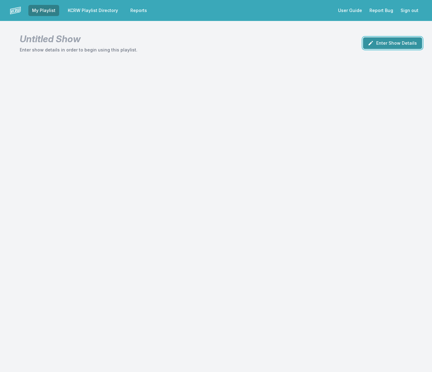
click at [403, 43] on button "Enter Show Details" at bounding box center [392, 43] width 59 height 12
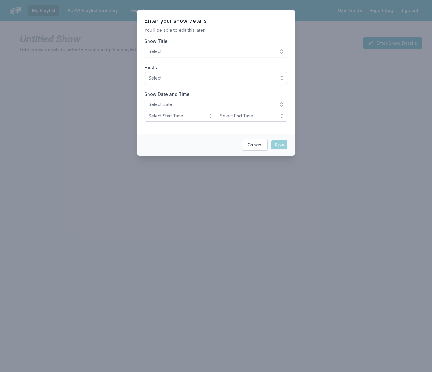
drag, startPoint x: 181, startPoint y: 53, endPoint x: 182, endPoint y: 58, distance: 5.6
click at [181, 53] on span "Select" at bounding box center [211, 51] width 126 height 6
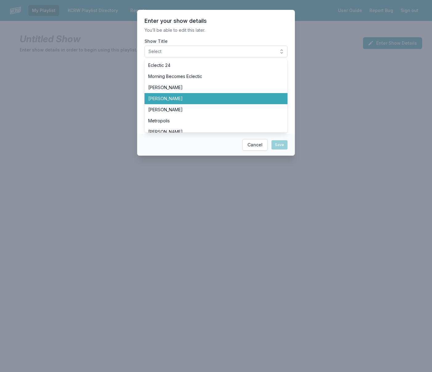
click at [186, 99] on span "[PERSON_NAME]" at bounding box center [212, 98] width 128 height 6
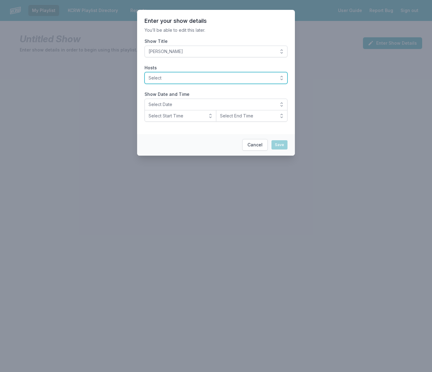
click at [185, 79] on span "Select" at bounding box center [211, 78] width 126 height 6
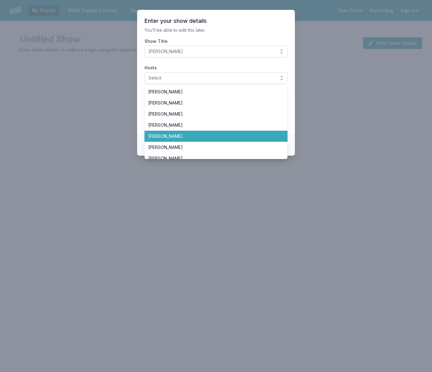
click at [183, 135] on span "[PERSON_NAME]" at bounding box center [212, 136] width 128 height 6
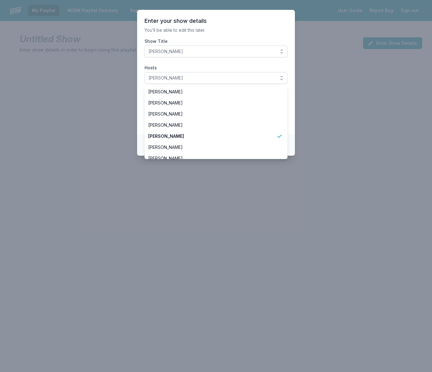
click at [165, 61] on section "Enter your show details You’ll be able to edit this later. Show Title Chris Dou…" at bounding box center [216, 72] width 158 height 124
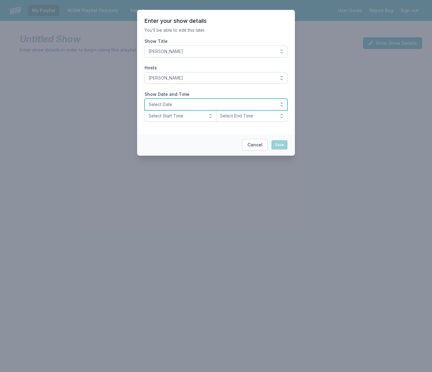
click at [191, 105] on span "Select Date" at bounding box center [211, 104] width 126 height 6
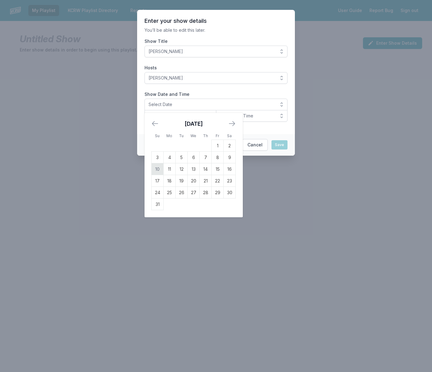
click at [159, 168] on td "10" at bounding box center [158, 169] width 12 height 12
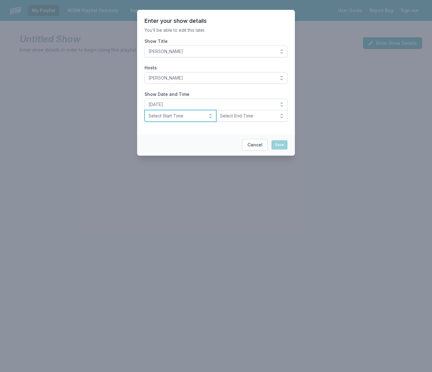
click at [178, 116] on span "Select Start Time" at bounding box center [175, 116] width 55 height 6
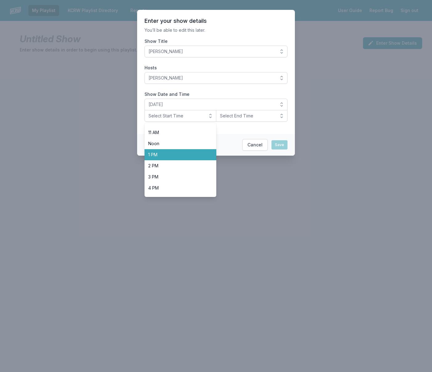
scroll to position [121, 0]
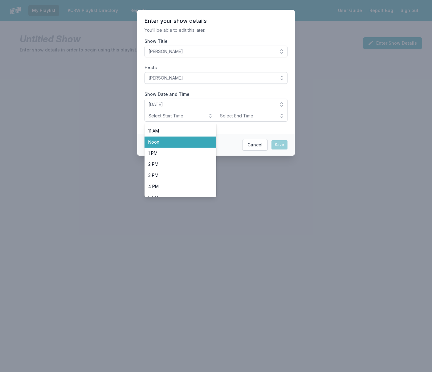
click at [185, 145] on span "Noon" at bounding box center [176, 142] width 57 height 6
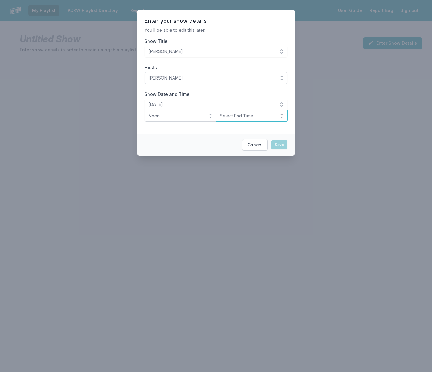
click at [227, 118] on span "Select End Time" at bounding box center [247, 116] width 55 height 6
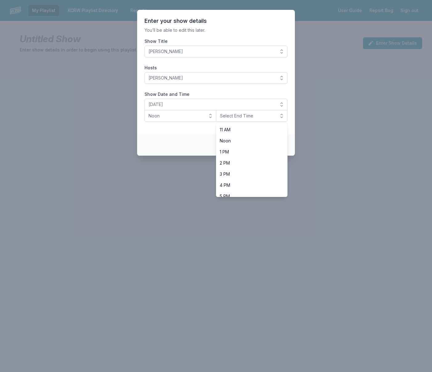
scroll to position [123, 0]
click at [233, 170] on span "3 PM" at bounding box center [248, 173] width 57 height 6
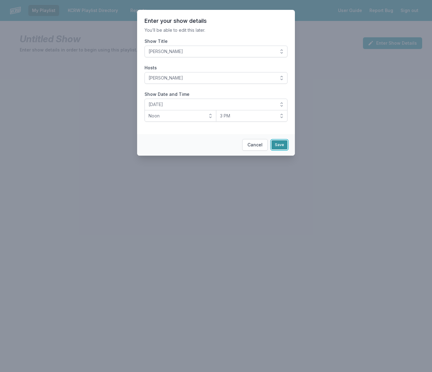
click at [277, 145] on button "Save" at bounding box center [279, 144] width 16 height 9
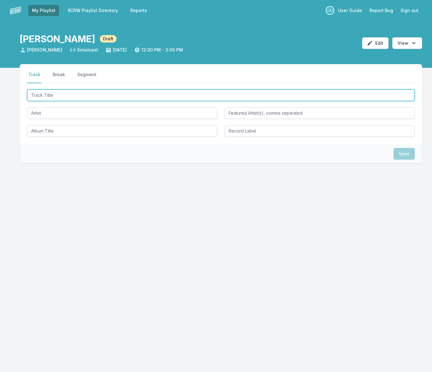
click at [97, 98] on input "Track Title" at bounding box center [221, 95] width 388 height 12
type input "Love is Blindness"
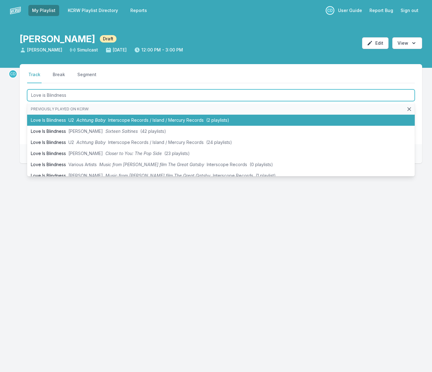
click at [96, 120] on span "Achtung Baby" at bounding box center [90, 119] width 29 height 5
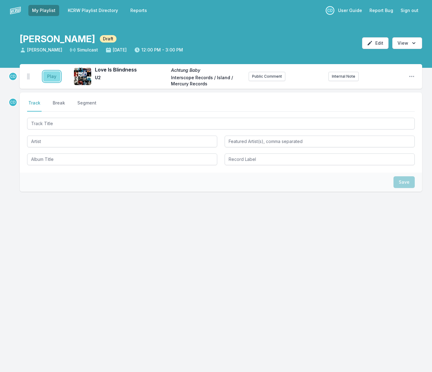
click at [56, 78] on button "Play" at bounding box center [51, 76] width 17 height 10
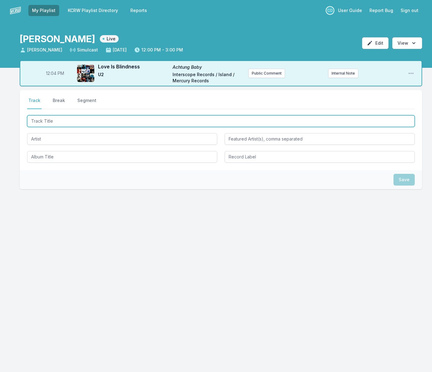
click at [74, 123] on input "Track Title" at bounding box center [221, 121] width 388 height 12
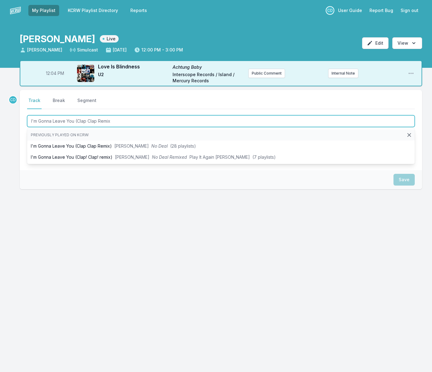
type input "I'm Gonna Leave You (Clap Clap Remix)"
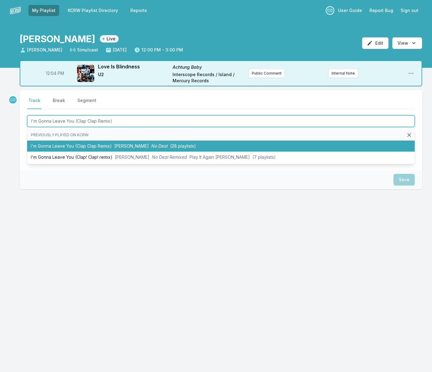
click at [100, 146] on li "I'm Gonna Leave You (Clap Clap Remix) [PERSON_NAME] No Deal (28 playlists)" at bounding box center [221, 145] width 388 height 11
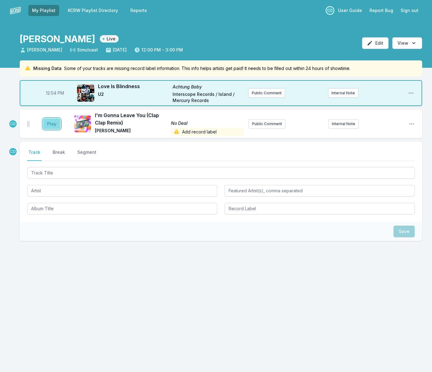
click at [55, 121] on button "Play" at bounding box center [51, 124] width 17 height 10
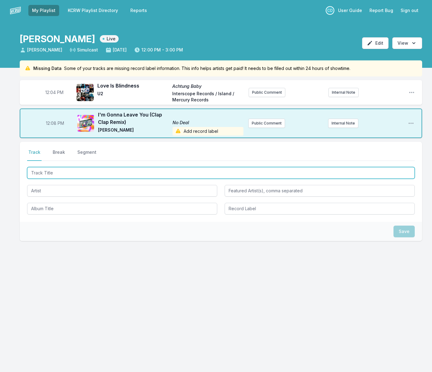
click at [104, 173] on input "Track Title" at bounding box center [221, 173] width 388 height 12
type input "Daroory"
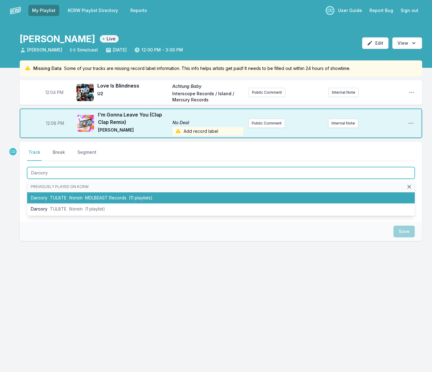
drag, startPoint x: 109, startPoint y: 200, endPoint x: 104, endPoint y: 197, distance: 5.4
click at [109, 200] on span "MDLBEAST Records" at bounding box center [105, 197] width 41 height 5
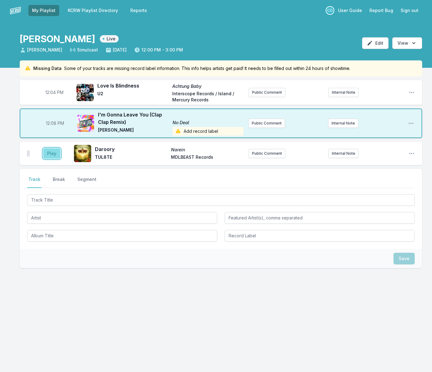
click at [54, 152] on button "Play" at bounding box center [51, 153] width 17 height 10
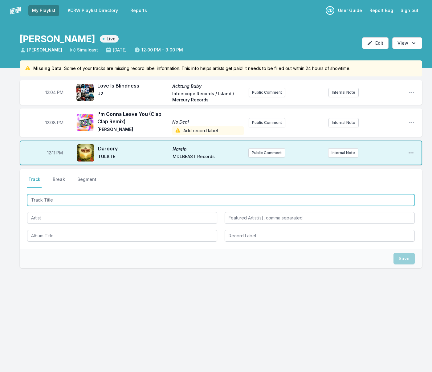
click at [206, 202] on input "Track Title" at bounding box center [221, 200] width 388 height 12
type input "Normalize"
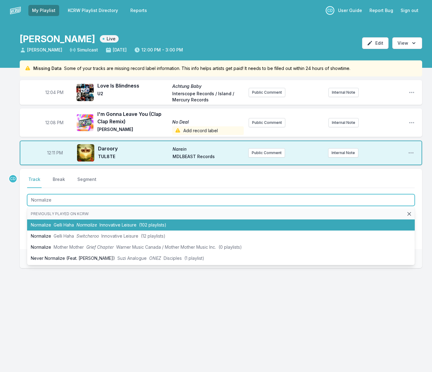
click at [143, 225] on span "(102 playlists)" at bounding box center [152, 224] width 27 height 5
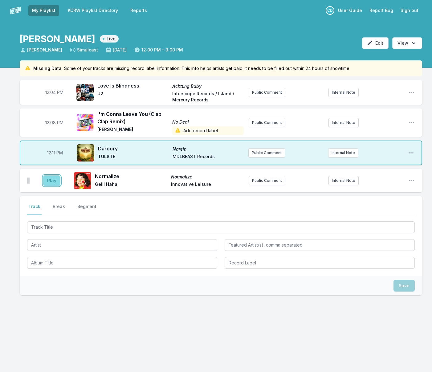
click at [53, 178] on button "Play" at bounding box center [51, 180] width 17 height 10
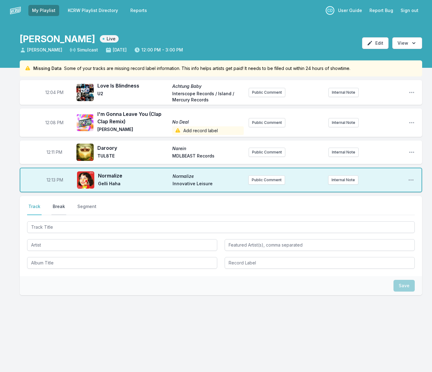
click at [54, 205] on button "Break" at bounding box center [58, 209] width 15 height 12
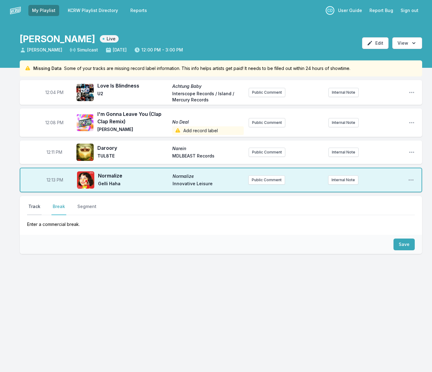
click at [33, 205] on button "Track" at bounding box center [34, 209] width 14 height 12
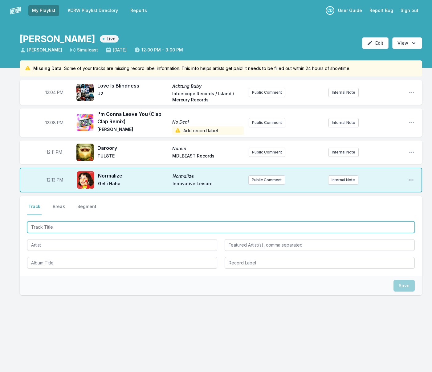
click at [78, 229] on input "Track Title" at bounding box center [221, 227] width 388 height 12
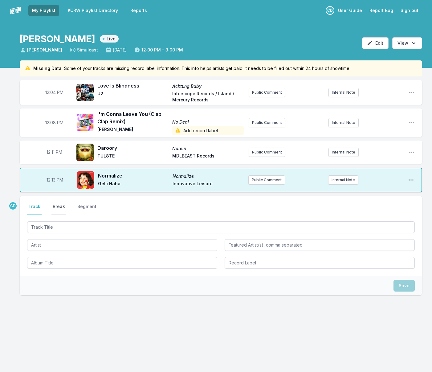
click at [63, 207] on button "Break" at bounding box center [58, 209] width 15 height 12
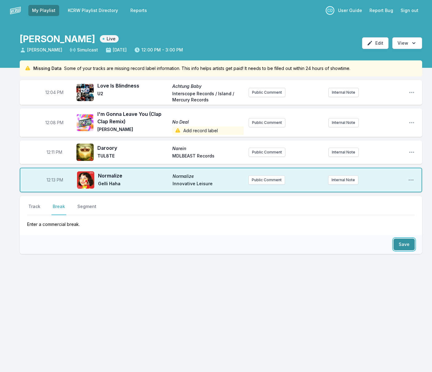
click at [402, 248] on button "Save" at bounding box center [403, 244] width 21 height 12
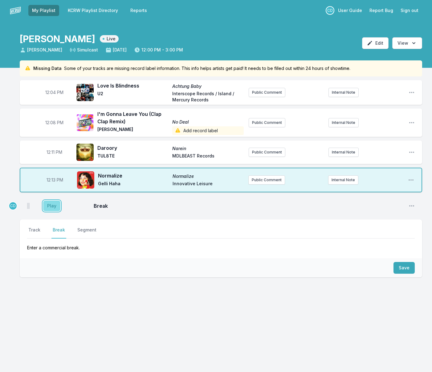
click at [55, 205] on button "Play" at bounding box center [51, 206] width 17 height 10
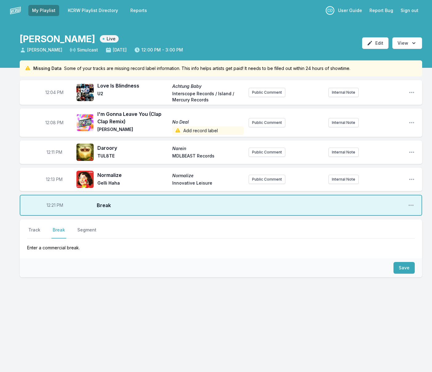
drag, startPoint x: 35, startPoint y: 228, endPoint x: 57, endPoint y: 241, distance: 25.7
click at [35, 228] on button "Track" at bounding box center [34, 233] width 14 height 12
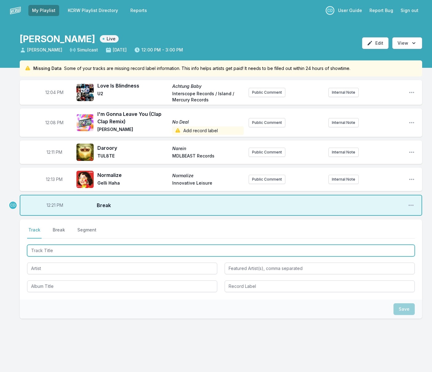
click at [64, 252] on input "Track Title" at bounding box center [221, 251] width 388 height 12
type input "Like a Baby"
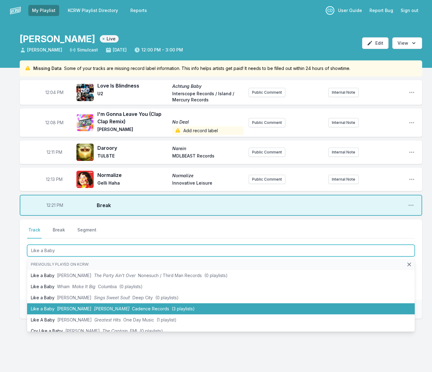
click at [82, 308] on span "[PERSON_NAME]" at bounding box center [74, 308] width 34 height 5
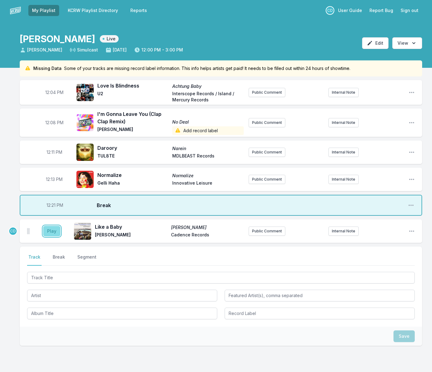
click at [52, 234] on button "Play" at bounding box center [51, 231] width 17 height 10
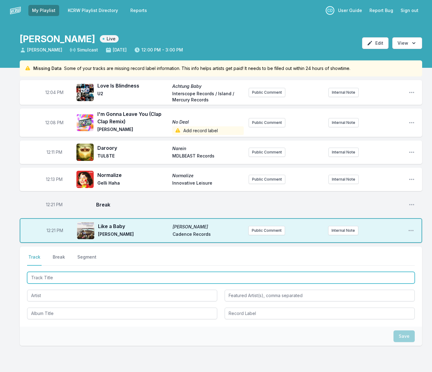
click at [53, 274] on input "Track Title" at bounding box center [221, 278] width 388 height 12
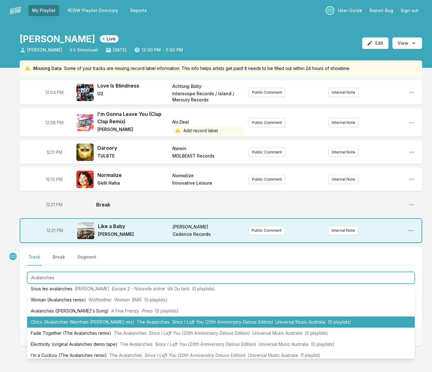
scroll to position [37, 0]
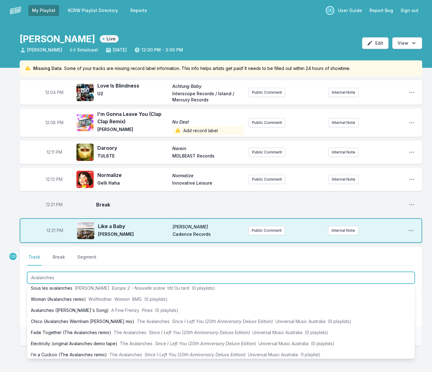
drag, startPoint x: 57, startPoint y: 280, endPoint x: 25, endPoint y: 274, distance: 32.2
click at [25, 275] on div "Select a tab Track Break Segment Track Break Segment Avalanches Previously play…" at bounding box center [221, 286] width 402 height 80
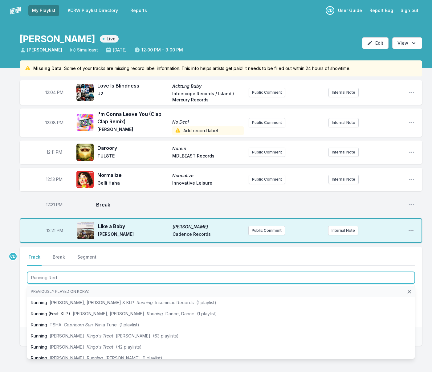
type input "Running Red"
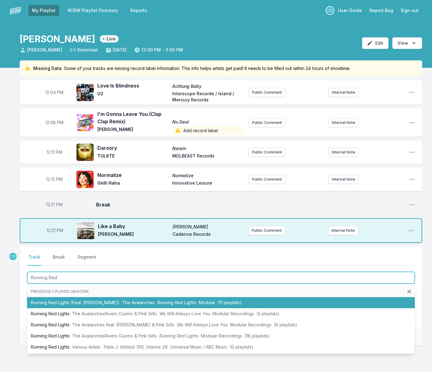
click at [68, 304] on li "Running Red Lights (Feat. [PERSON_NAME]) The Avalanches Running Red Lights Modu…" at bounding box center [221, 302] width 388 height 11
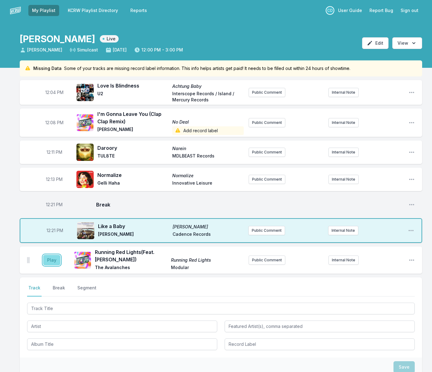
click at [52, 257] on button "Play" at bounding box center [51, 260] width 17 height 10
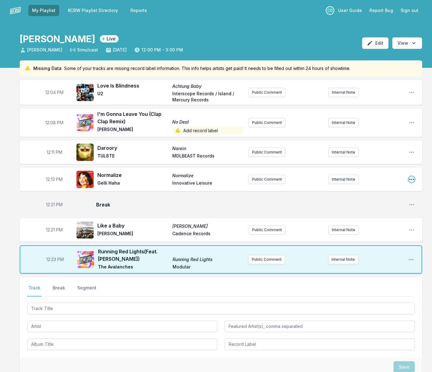
click at [410, 178] on icon "Open playlist item options" at bounding box center [411, 179] width 6 height 6
click at [368, 205] on button "Edit Track Details" at bounding box center [380, 202] width 69 height 11
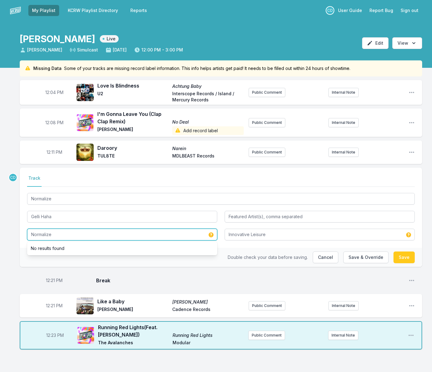
drag, startPoint x: 61, startPoint y: 234, endPoint x: 30, endPoint y: 232, distance: 31.1
click at [30, 232] on input "Normalize" at bounding box center [122, 235] width 190 height 12
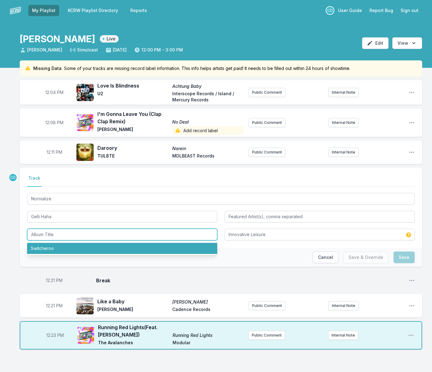
click at [40, 248] on li "Switcheroo" at bounding box center [122, 248] width 190 height 11
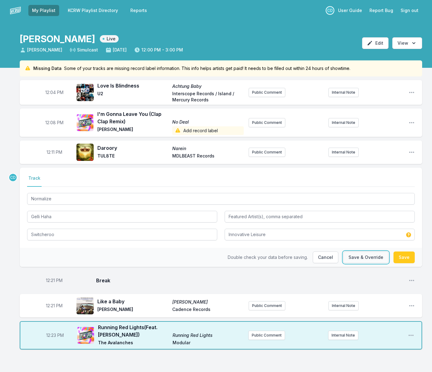
click at [374, 260] on button "Save & Override" at bounding box center [365, 257] width 45 height 12
type input "Normalize"
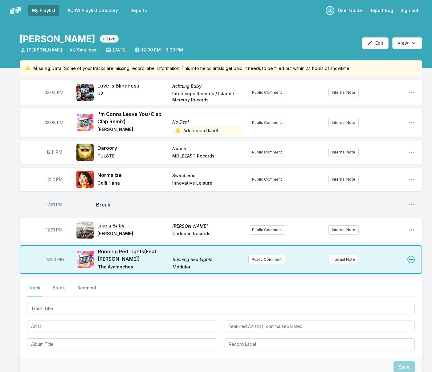
click at [411, 259] on icon "Open playlist item options" at bounding box center [410, 259] width 5 height 1
click at [383, 281] on button "Edit Track Details" at bounding box center [379, 282] width 69 height 11
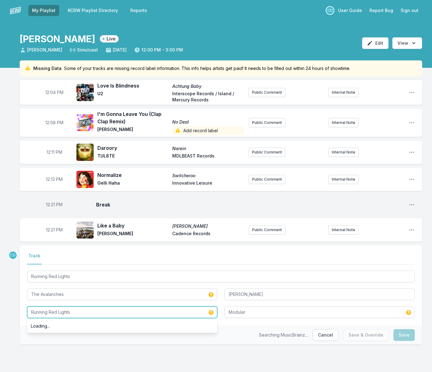
drag, startPoint x: 83, startPoint y: 314, endPoint x: -16, endPoint y: 313, distance: 98.9
click at [0, 313] on html "My Playlist KCRW Playlist Directory Reports CD User Guide Report Bug Sign out […" at bounding box center [216, 186] width 432 height 372
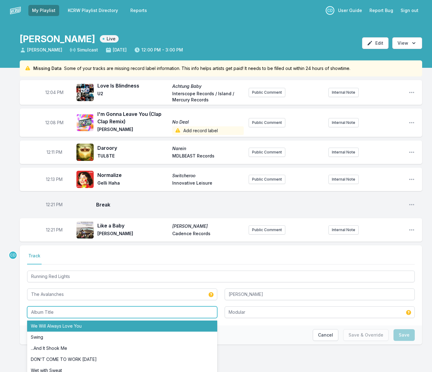
click at [34, 323] on li "We Will Always Love You" at bounding box center [122, 325] width 190 height 11
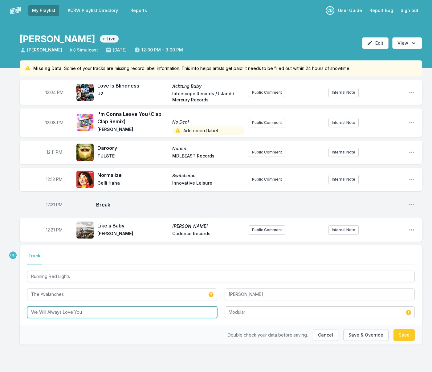
type input "We Will Always Love You"
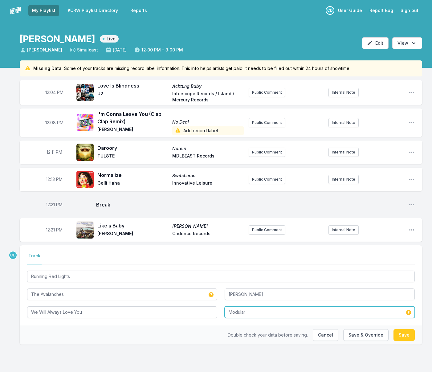
click at [241, 315] on input "Modular" at bounding box center [320, 312] width 190 height 12
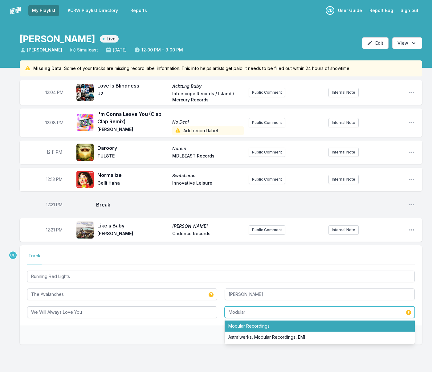
click at [253, 326] on li "Modular Recordings" at bounding box center [320, 325] width 190 height 11
type input "Modular Recordings"
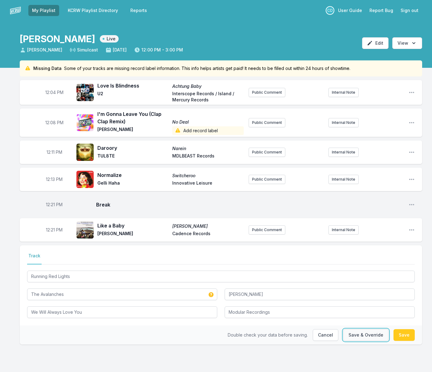
drag, startPoint x: 376, startPoint y: 335, endPoint x: 364, endPoint y: 335, distance: 12.0
click at [376, 335] on button "Save & Override" at bounding box center [365, 335] width 45 height 12
type input "Running Red Lights"
type input "Modular"
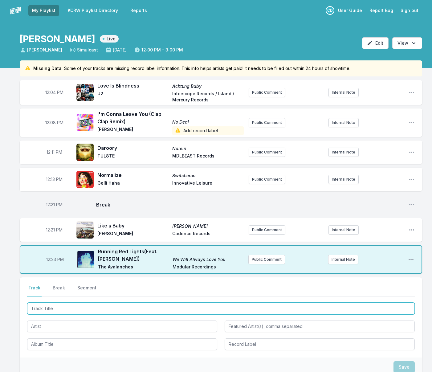
click at [213, 308] on input "Track Title" at bounding box center [221, 308] width 388 height 12
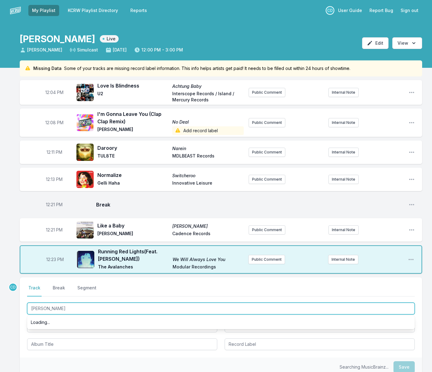
type input "Melt"
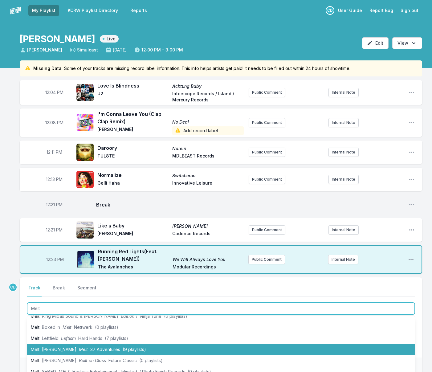
scroll to position [120, 0]
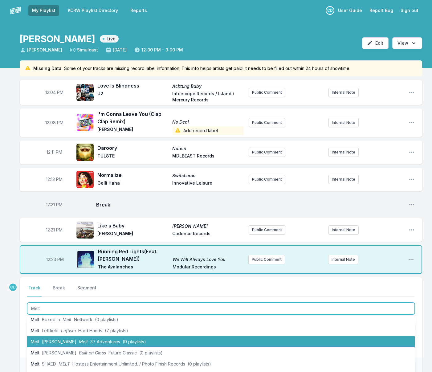
click at [157, 336] on li "[PERSON_NAME] Melt 37 Adventures (9 playlists)" at bounding box center [221, 341] width 388 height 11
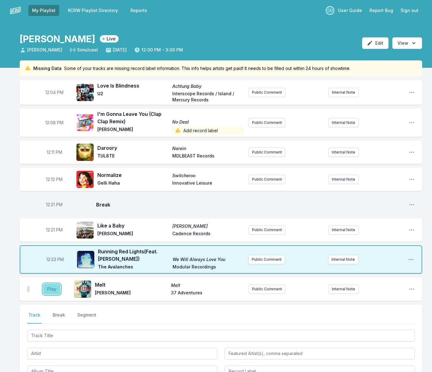
click at [52, 289] on button "Play" at bounding box center [51, 289] width 17 height 10
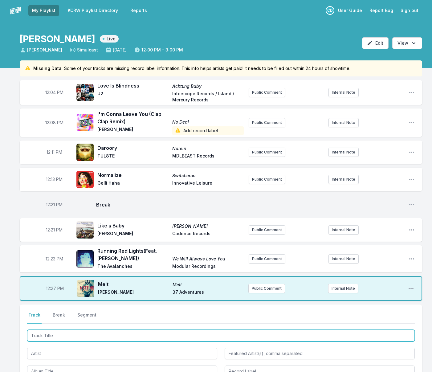
click at [107, 335] on input "Track Title" at bounding box center [221, 336] width 388 height 12
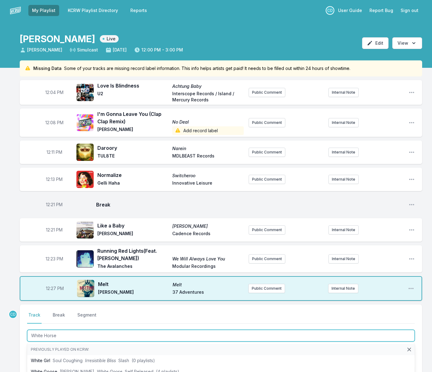
type input "White Horses"
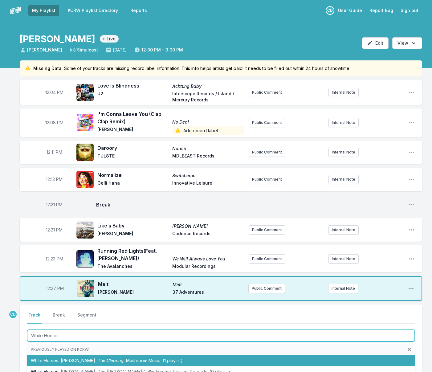
click at [103, 361] on span "The Clearing" at bounding box center [111, 360] width 26 height 5
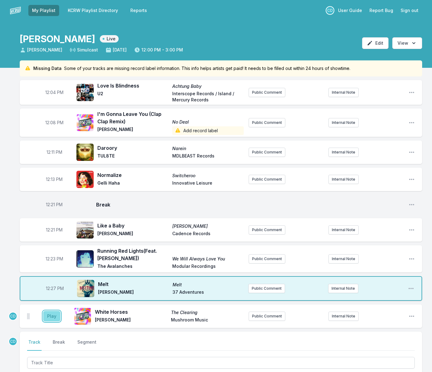
click at [55, 316] on button "Play" at bounding box center [51, 316] width 17 height 10
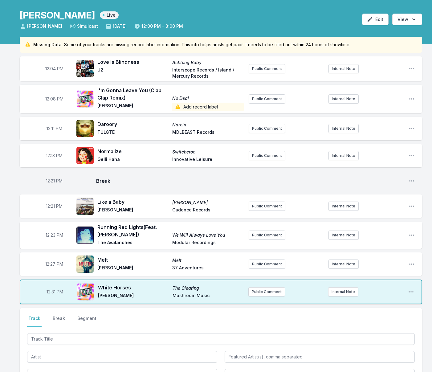
scroll to position [26, 0]
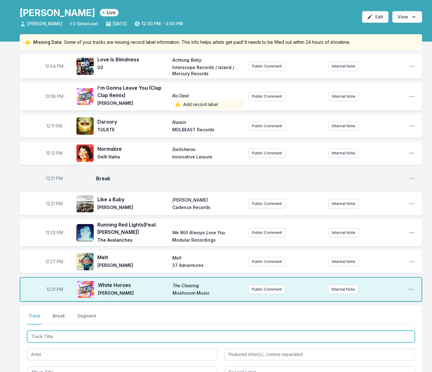
click at [185, 337] on input "Track Title" at bounding box center [221, 337] width 388 height 12
click at [184, 337] on input "Track Title" at bounding box center [221, 337] width 388 height 12
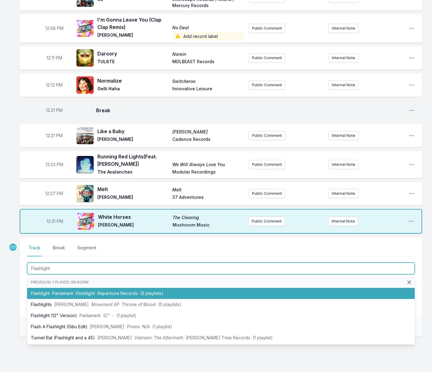
scroll to position [97, 0]
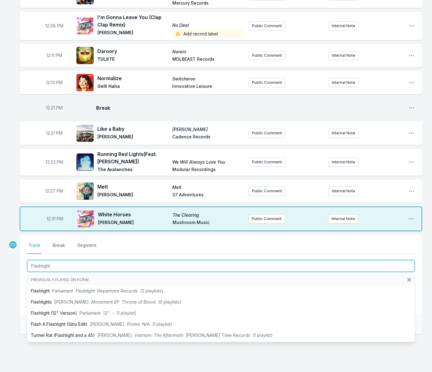
type input "Flashlight"
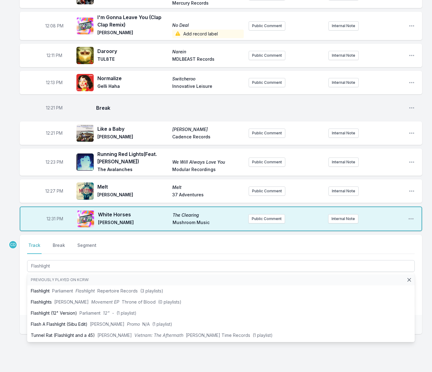
click at [97, 356] on div "CD Select a tab Track Break Segment Track Break Segment Flashlight Previously p…" at bounding box center [221, 304] width 402 height 139
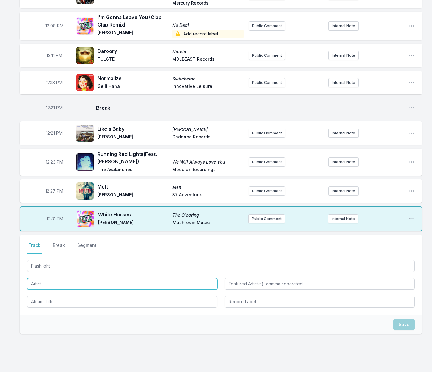
click at [97, 284] on input "Artist" at bounding box center [122, 284] width 190 height 12
type input "Diplo"
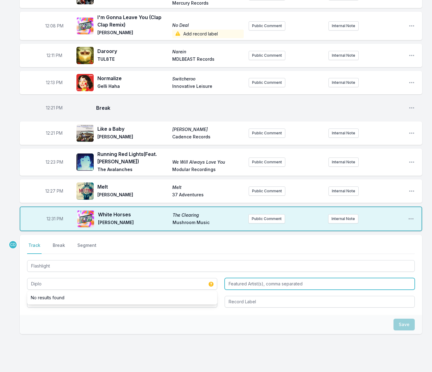
click at [256, 286] on input "Featured Artist(s), comma separated" at bounding box center [320, 284] width 190 height 12
type input "Project Pat, Juicy J"
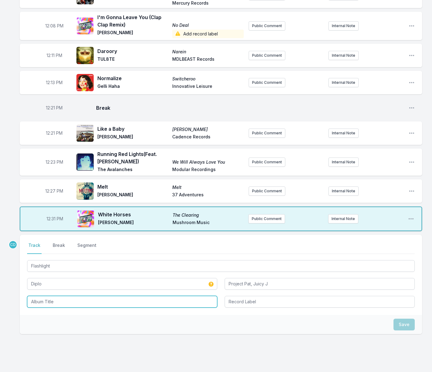
click at [48, 301] on input "Album Title" at bounding box center [122, 302] width 190 height 12
type input "Flashlight"
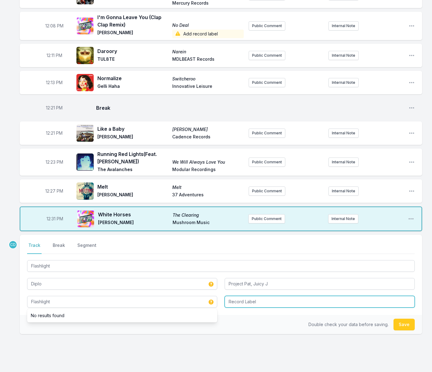
click at [244, 303] on input "Record Label" at bounding box center [320, 302] width 190 height 12
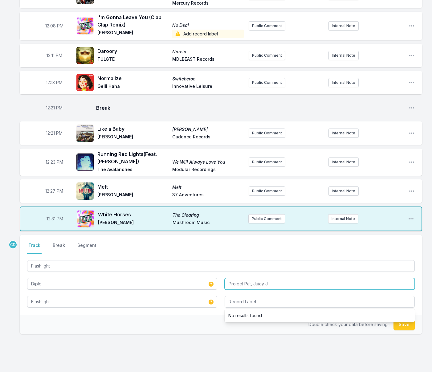
click at [252, 285] on input "Project Pat, Juicy J" at bounding box center [320, 284] width 190 height 12
type input "Project Pat & Juicy J"
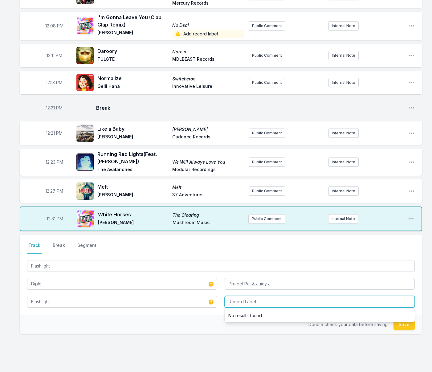
click at [240, 302] on input "Record Label" at bounding box center [320, 302] width 190 height 12
type input "d00mscrvll"
drag, startPoint x: 404, startPoint y: 325, endPoint x: 305, endPoint y: 304, distance: 101.3
click at [404, 325] on button "Save" at bounding box center [403, 325] width 21 height 12
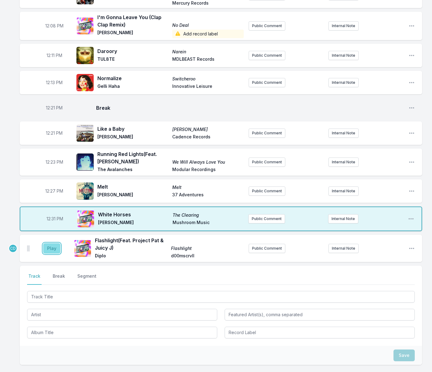
click at [58, 248] on button "Play" at bounding box center [51, 248] width 17 height 10
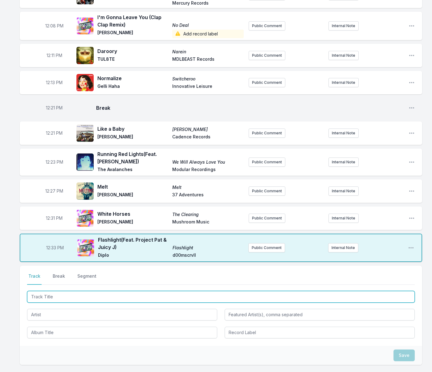
click at [122, 297] on input "Track Title" at bounding box center [221, 297] width 388 height 12
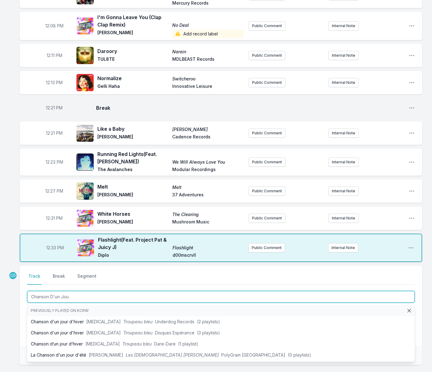
type input "Chanson D'un Jour"
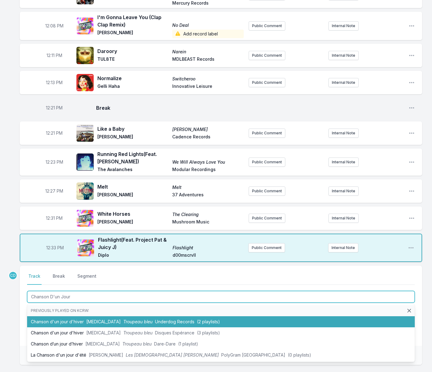
click at [125, 320] on span "Troupeau bleu" at bounding box center [137, 321] width 29 height 5
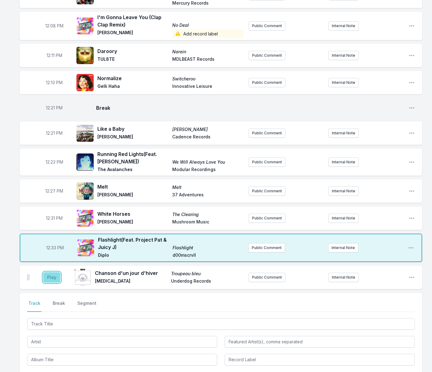
drag, startPoint x: 52, startPoint y: 275, endPoint x: 58, endPoint y: 281, distance: 8.7
click at [52, 275] on button "Play" at bounding box center [51, 277] width 17 height 10
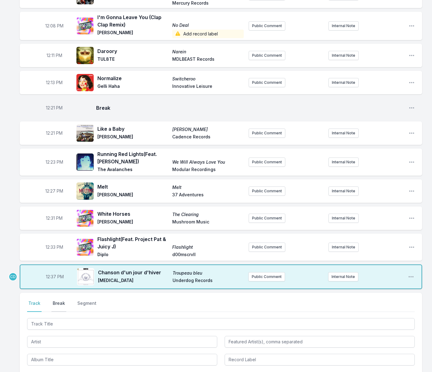
click at [61, 304] on button "Break" at bounding box center [58, 306] width 15 height 12
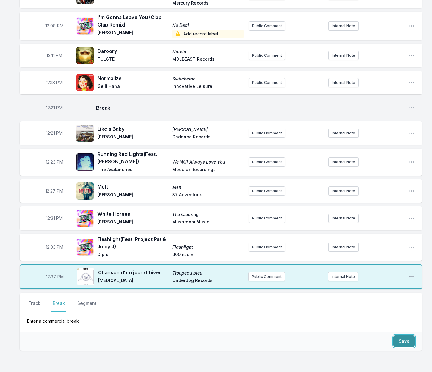
click at [402, 344] on button "Save" at bounding box center [403, 341] width 21 height 12
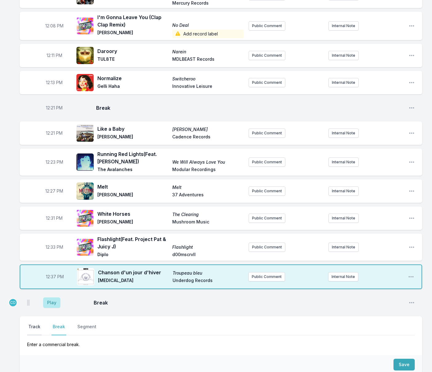
click at [35, 327] on button "Track" at bounding box center [34, 329] width 14 height 12
click at [50, 302] on button "Play" at bounding box center [51, 302] width 17 height 10
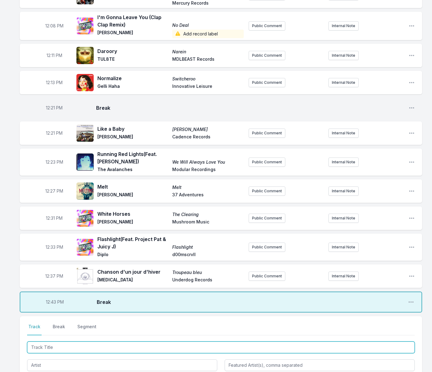
click at [53, 346] on input "Track Title" at bounding box center [221, 347] width 388 height 12
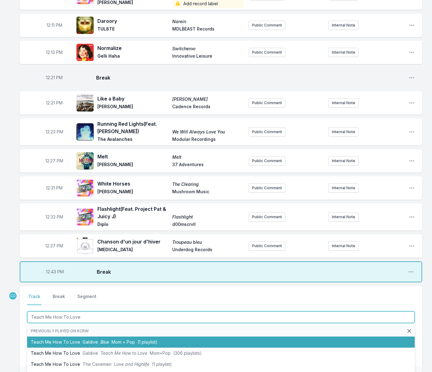
scroll to position [5, 0]
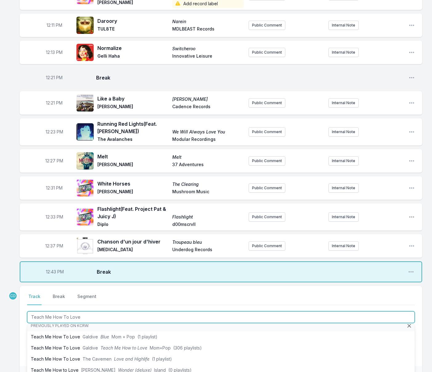
type input "Teach Me How To Love"
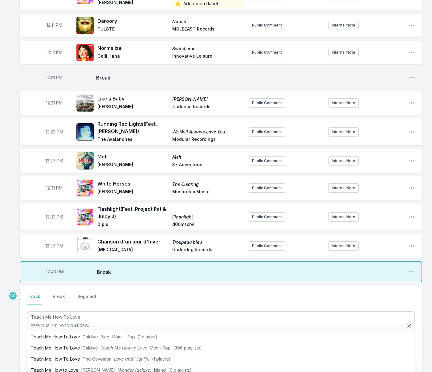
click at [16, 337] on div "Missing Data Some of your tracks are missing record label information. This inf…" at bounding box center [216, 188] width 432 height 511
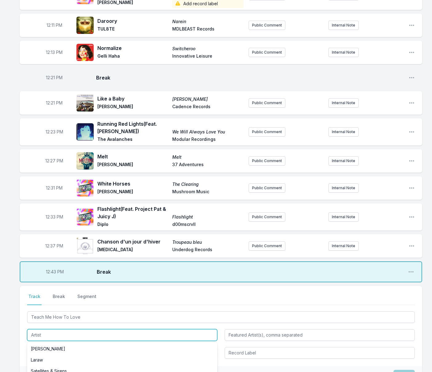
click at [56, 336] on input "Artist" at bounding box center [122, 335] width 190 height 12
click at [57, 336] on input "Artist" at bounding box center [122, 335] width 190 height 12
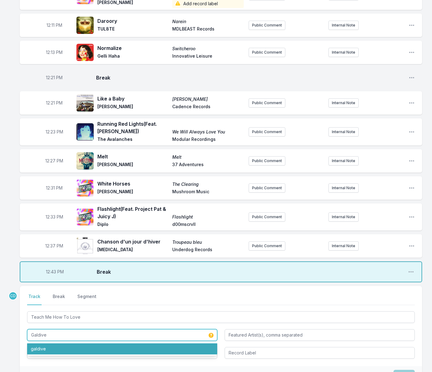
click at [51, 347] on li "galdive" at bounding box center [122, 348] width 190 height 11
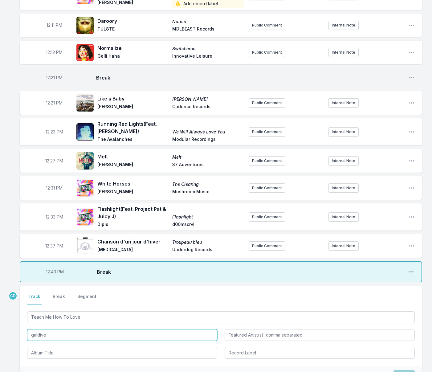
type input "galdive"
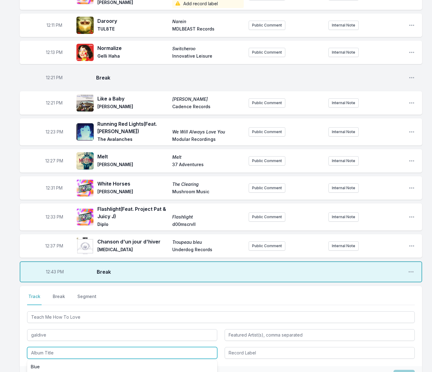
click at [51, 352] on input "Album Title" at bounding box center [122, 353] width 190 height 12
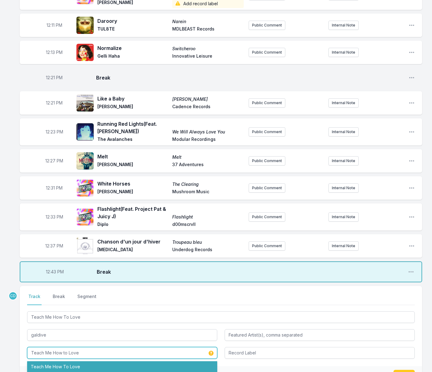
click at [101, 369] on li "Teach Me How To Love" at bounding box center [122, 366] width 190 height 11
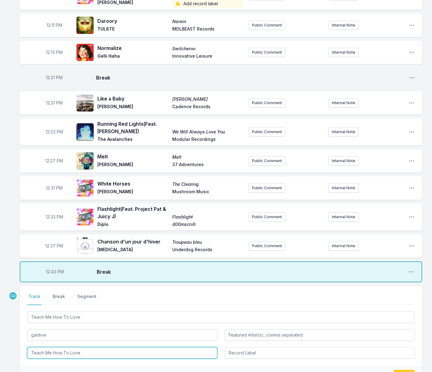
type input "Teach Me How To Love"
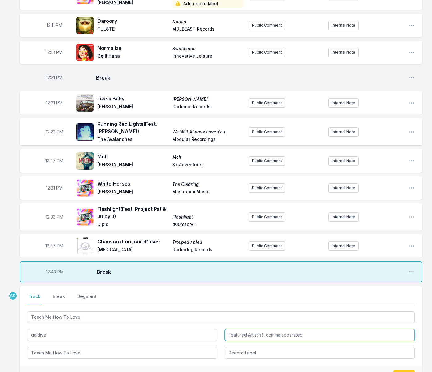
click at [232, 338] on input "Featured Artist(s), comma separated" at bounding box center [320, 335] width 190 height 12
type input "[PERSON_NAME]"
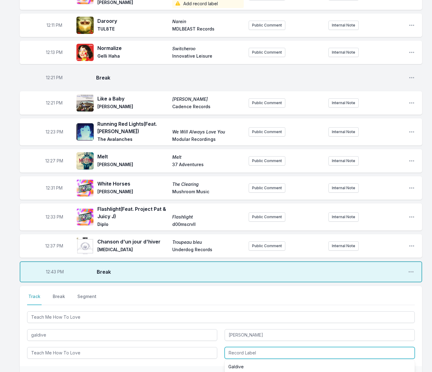
click at [231, 355] on input "Record Label" at bounding box center [320, 353] width 190 height 12
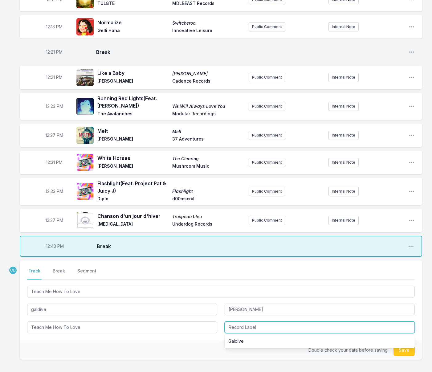
scroll to position [155, 0]
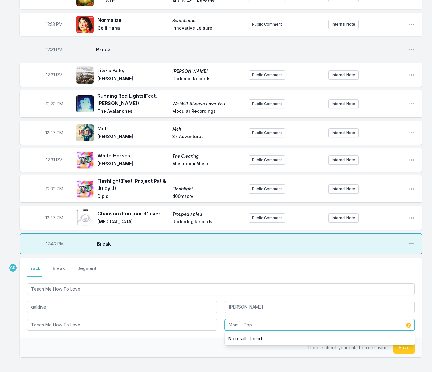
type input "Mom + Pop"
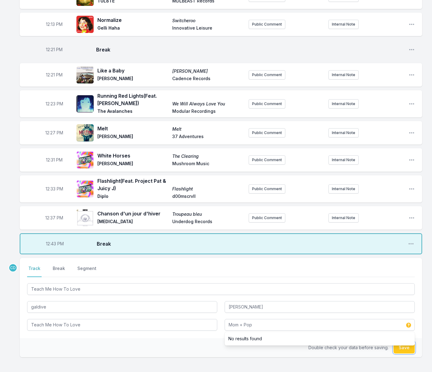
click at [396, 348] on button "Save" at bounding box center [403, 348] width 21 height 12
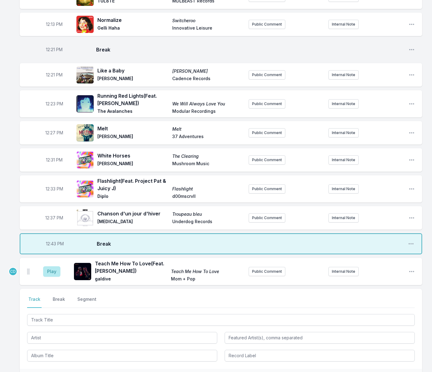
click at [140, 285] on div "Missing Data Some of your tracks are missing record label information. This inf…" at bounding box center [216, 176] width 432 height 542
click at [54, 273] on button "Play" at bounding box center [51, 271] width 17 height 10
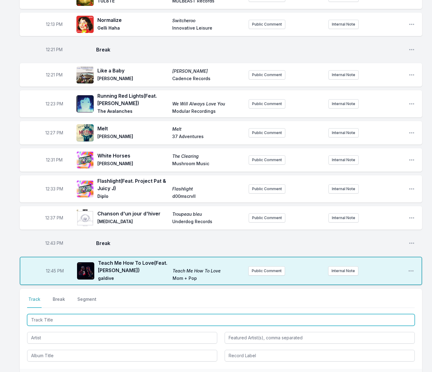
click at [93, 316] on input "Track Title" at bounding box center [221, 320] width 388 height 12
click at [91, 319] on input "Track Title" at bounding box center [221, 320] width 388 height 12
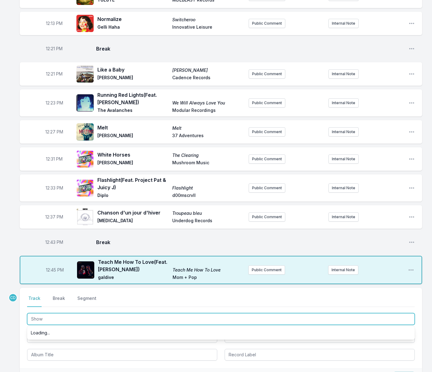
scroll to position [160, 0]
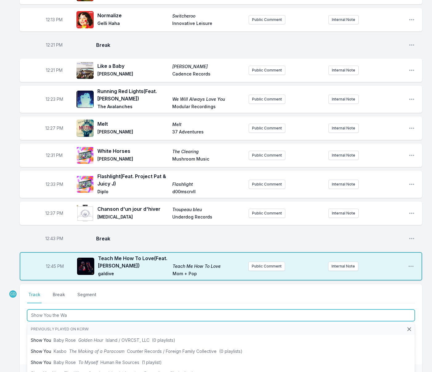
type input "Show You the Way"
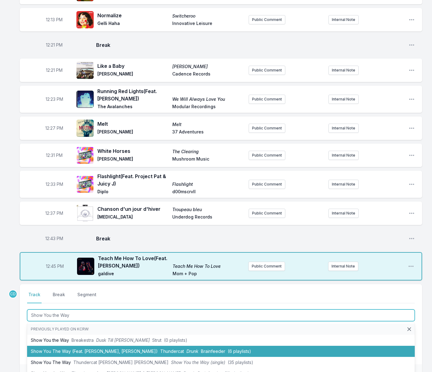
scroll to position [6, 0]
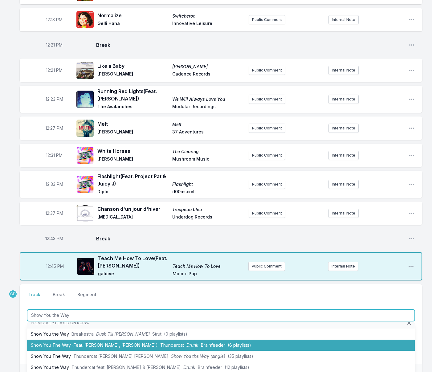
click at [100, 350] on li "Show You The Way (Feat. [PERSON_NAME], [PERSON_NAME]) Thundercat Drunk Brainfee…" at bounding box center [221, 344] width 388 height 11
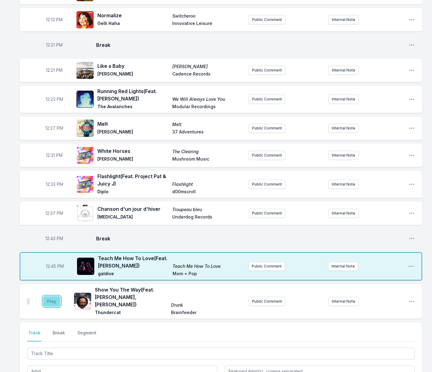
click at [52, 299] on button "Play" at bounding box center [51, 301] width 17 height 10
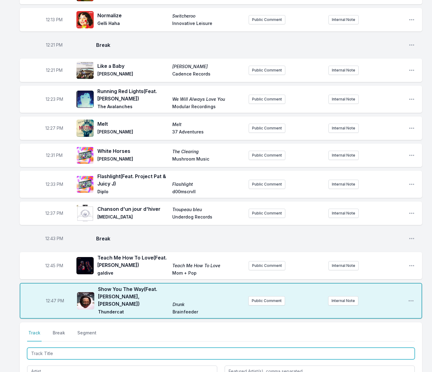
click at [168, 351] on input "Track Title" at bounding box center [221, 353] width 388 height 12
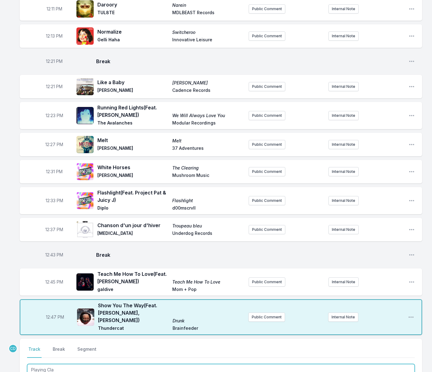
scroll to position [144, 0]
type input "Playing Classics"
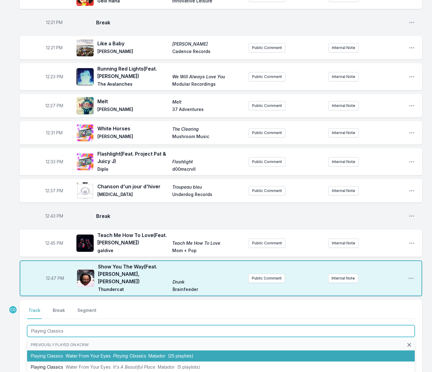
scroll to position [183, 0]
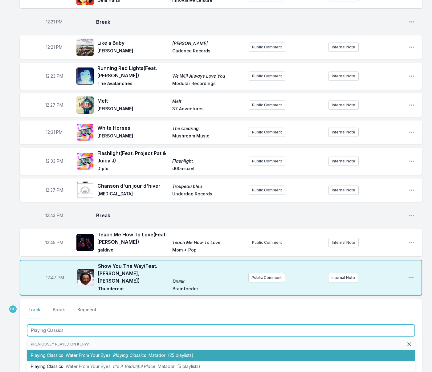
click at [143, 355] on span "Playing Classics" at bounding box center [129, 354] width 33 height 5
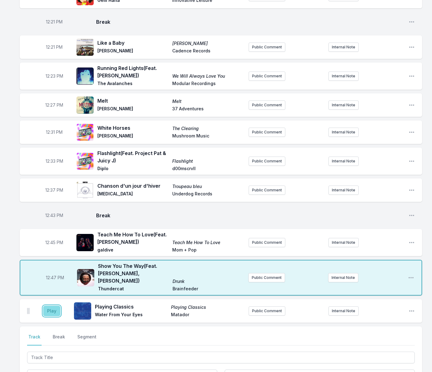
click at [52, 309] on button "Play" at bounding box center [51, 311] width 17 height 10
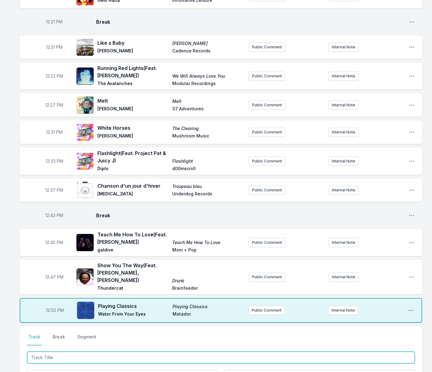
click at [62, 357] on input "Track Title" at bounding box center [221, 357] width 388 height 12
type input "Y Gwydd"
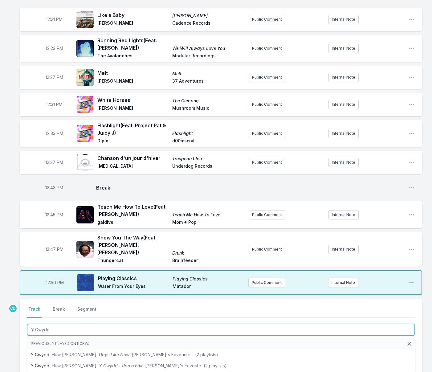
scroll to position [213, 0]
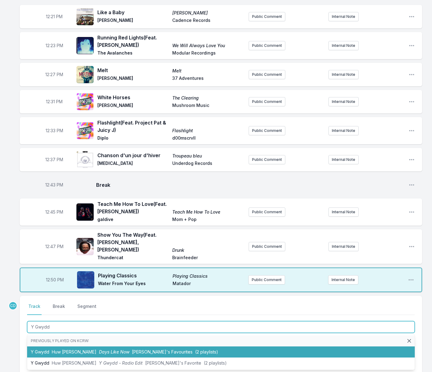
click at [110, 351] on span "Days Like Now" at bounding box center [114, 351] width 30 height 5
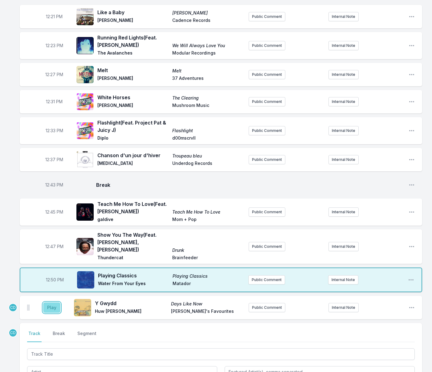
click at [54, 309] on button "Play" at bounding box center [51, 307] width 17 height 10
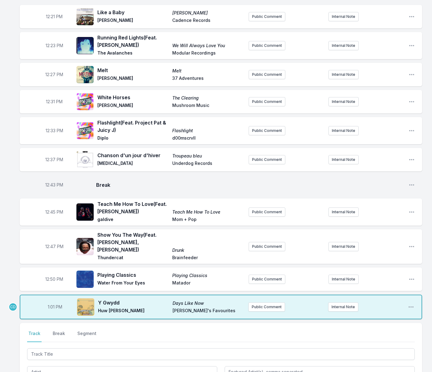
click at [52, 308] on span "1:01 PM" at bounding box center [55, 307] width 14 height 6
click at [51, 306] on input "12:57" at bounding box center [55, 307] width 34 height 12
type input "12:56"
click at [59, 333] on button "Break" at bounding box center [58, 336] width 15 height 12
click at [403, 368] on button "Save" at bounding box center [403, 371] width 21 height 12
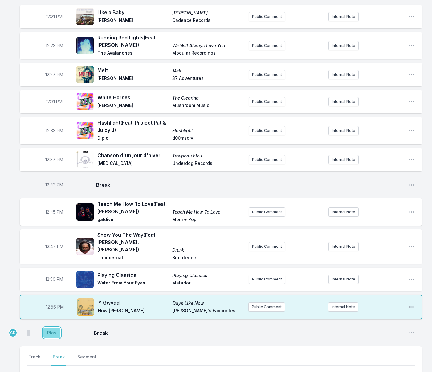
click at [47, 332] on button "Play" at bounding box center [51, 332] width 17 height 10
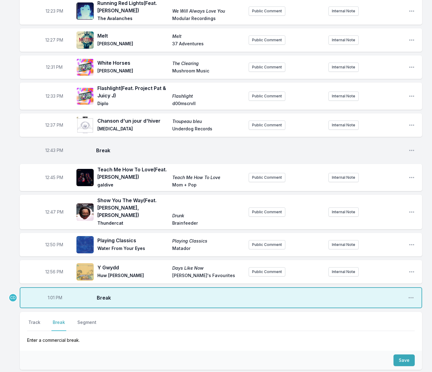
scroll to position [249, 0]
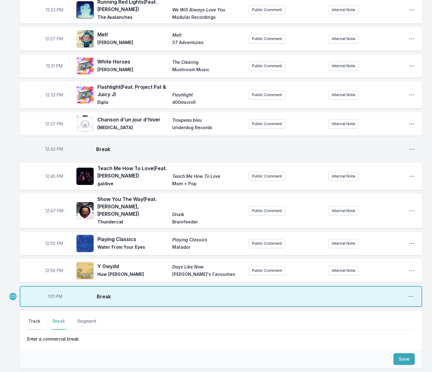
drag, startPoint x: 37, startPoint y: 323, endPoint x: 40, endPoint y: 326, distance: 3.8
click at [36, 323] on button "Track" at bounding box center [34, 324] width 14 height 12
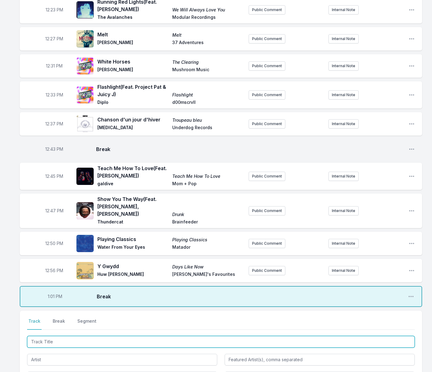
click at [52, 339] on input "Track Title" at bounding box center [221, 342] width 388 height 12
click at [47, 341] on input "[PERSON_NAME] ofTime" at bounding box center [221, 342] width 388 height 12
type input "[PERSON_NAME] of Time"
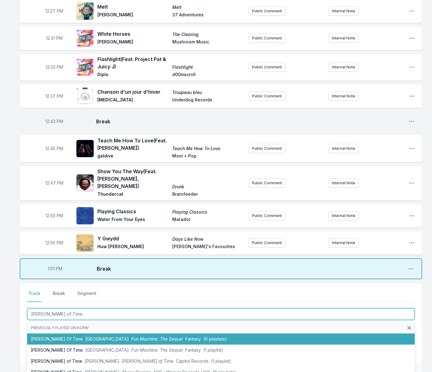
scroll to position [278, 0]
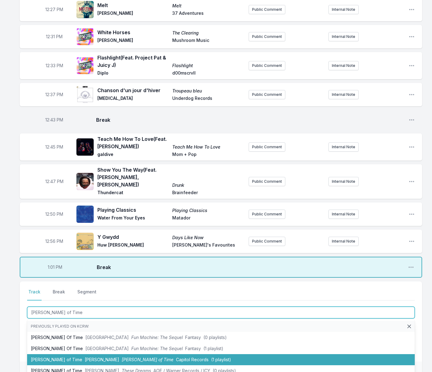
click at [85, 361] on span "[PERSON_NAME]" at bounding box center [102, 359] width 34 height 5
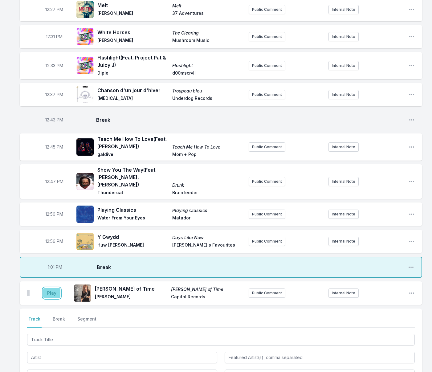
click at [51, 294] on button "Play" at bounding box center [51, 293] width 17 height 10
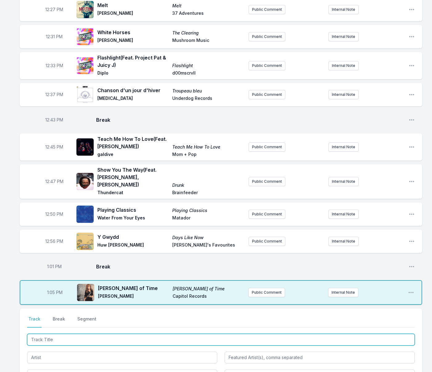
click at [72, 337] on input "Track Title" at bounding box center [221, 340] width 388 height 12
type input "Love Said"
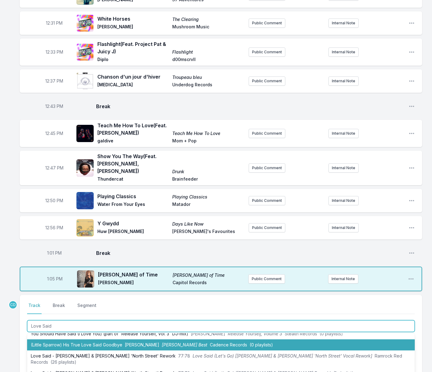
scroll to position [292, 0]
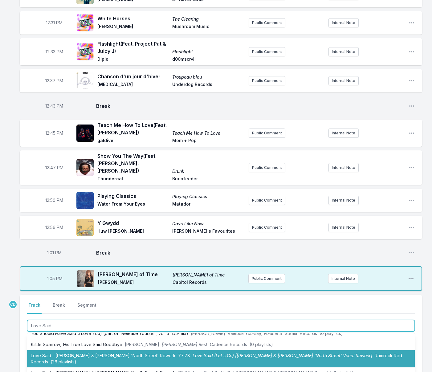
click at [81, 355] on li "Love Said - [PERSON_NAME] & [PERSON_NAME] 'North Street' Rework 77:78 Love Said…" at bounding box center [221, 358] width 388 height 17
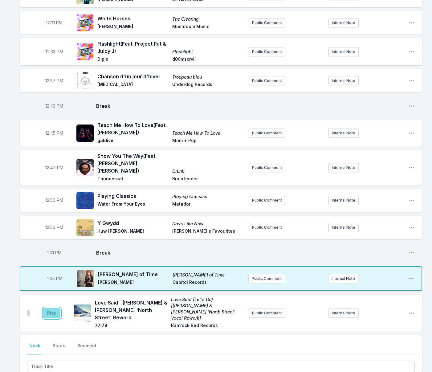
click at [53, 311] on button "Play" at bounding box center [51, 313] width 17 height 10
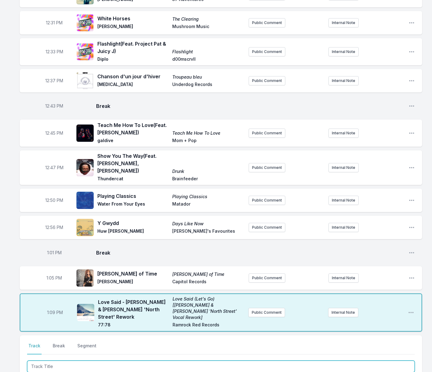
click at [64, 360] on input "Track Title" at bounding box center [221, 366] width 388 height 12
type input "Make Way for the Sun"
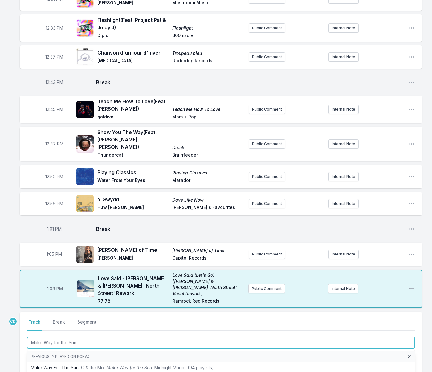
scroll to position [316, 0]
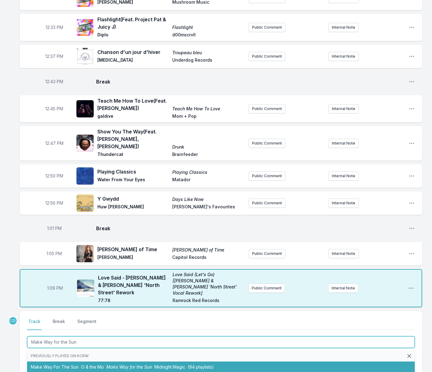
click at [67, 361] on li "Make Way For The Sun O & the Mo Make Way for the Sun Midnight Magic (94 playlis…" at bounding box center [221, 366] width 388 height 11
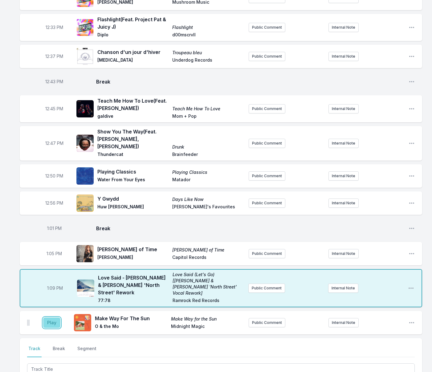
click at [51, 319] on button "Play" at bounding box center [51, 322] width 17 height 10
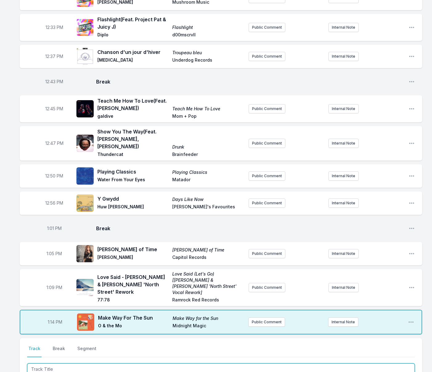
click at [153, 363] on input "Track Title" at bounding box center [221, 369] width 388 height 12
type input "Waves"
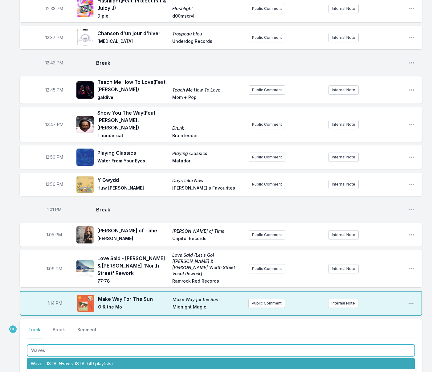
scroll to position [16, 0]
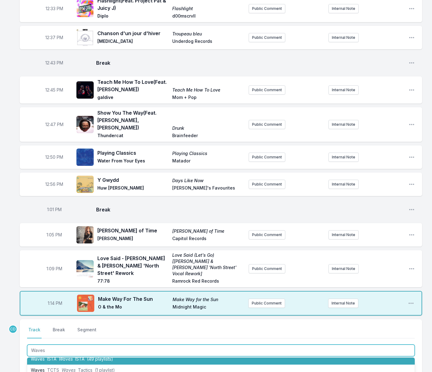
click at [149, 355] on li "Waves ISTA Waves ISTA (49 playlists)" at bounding box center [221, 358] width 388 height 11
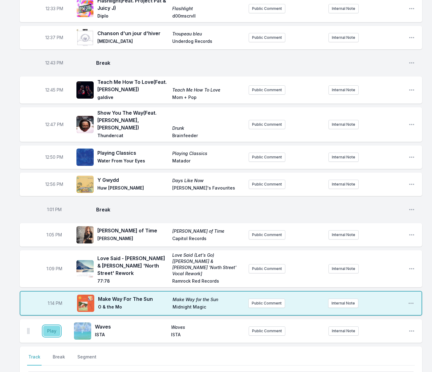
click at [54, 326] on button "Play" at bounding box center [51, 331] width 17 height 10
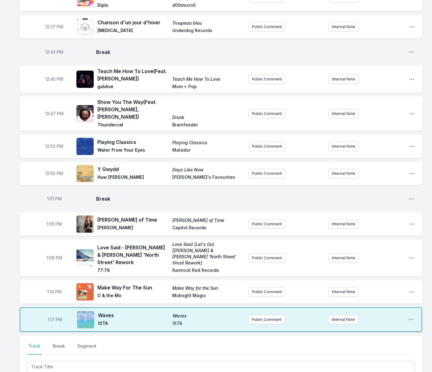
scroll to position [351, 0]
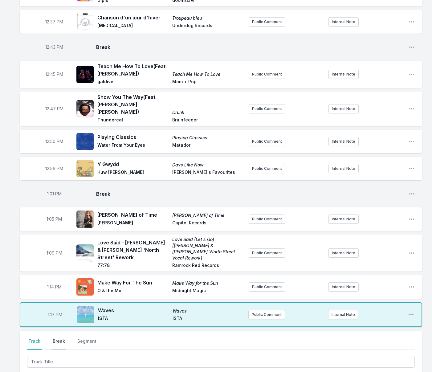
click at [57, 338] on button "Break" at bounding box center [58, 344] width 15 height 12
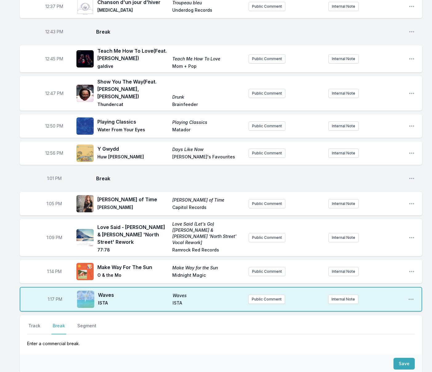
scroll to position [384, 0]
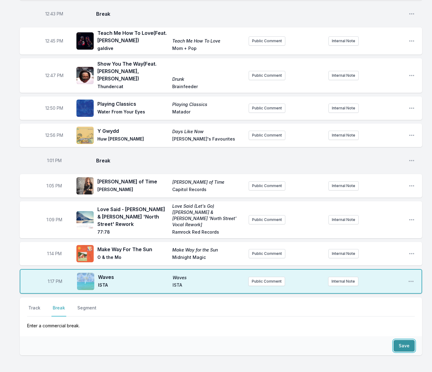
click at [400, 341] on button "Save" at bounding box center [403, 346] width 21 height 12
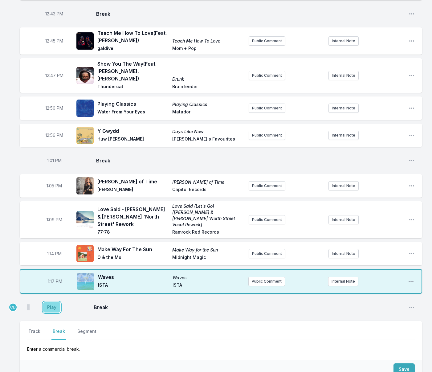
click at [51, 302] on button "Play" at bounding box center [51, 307] width 17 height 10
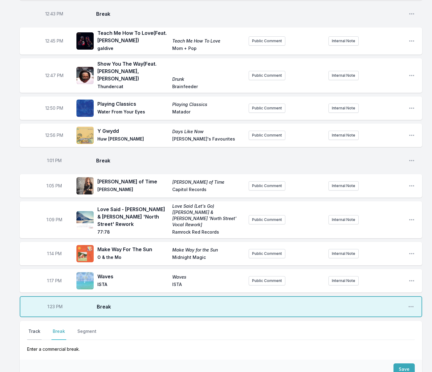
click at [36, 328] on button "Track" at bounding box center [34, 334] width 14 height 12
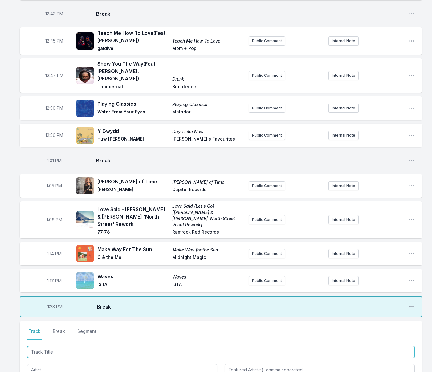
click at [45, 346] on input "Track Title" at bounding box center [221, 352] width 388 height 12
type input "Paradise"
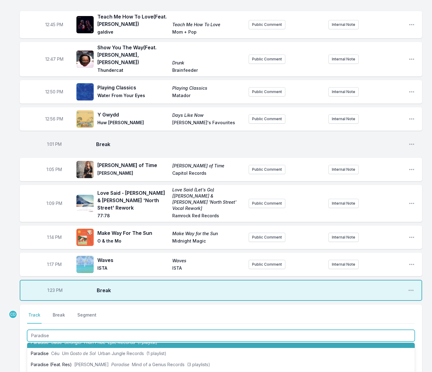
scroll to position [20, 0]
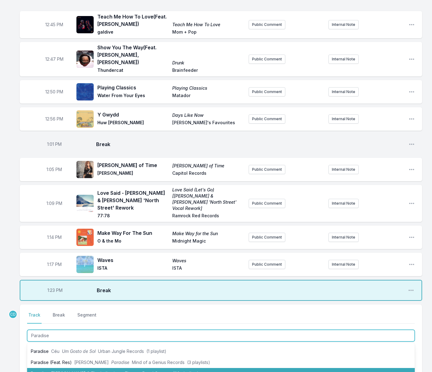
click at [58, 368] on li "Paradise [PERSON_NAME] & The Indications Flowers Dead Oceans (62 playlists)" at bounding box center [221, 373] width 388 height 11
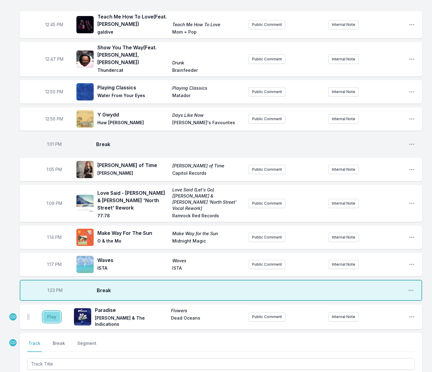
click at [51, 311] on button "Play" at bounding box center [51, 316] width 17 height 10
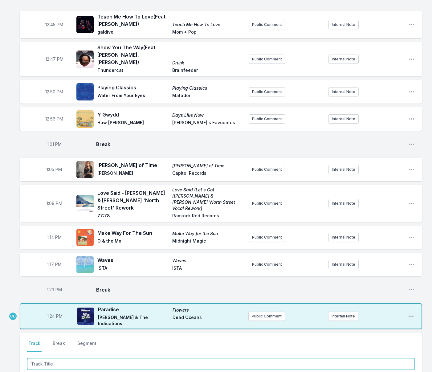
click at [61, 358] on input "Track Title" at bounding box center [221, 364] width 388 height 12
click at [72, 359] on input "Track Title" at bounding box center [221, 364] width 388 height 12
type input "Hit It All"
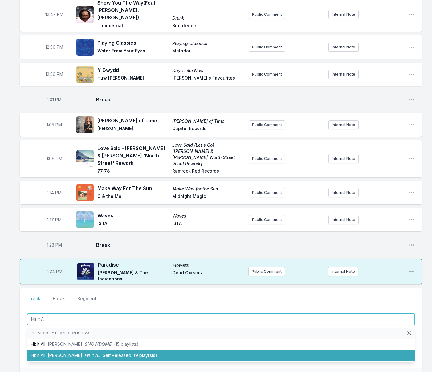
scroll to position [446, 0]
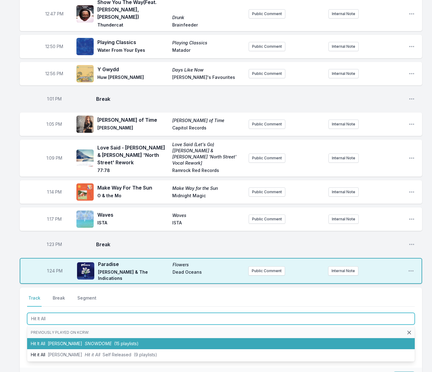
click at [76, 339] on li "Hit It All [PERSON_NAME] SNOWDOME (15 playlists)" at bounding box center [221, 343] width 388 height 11
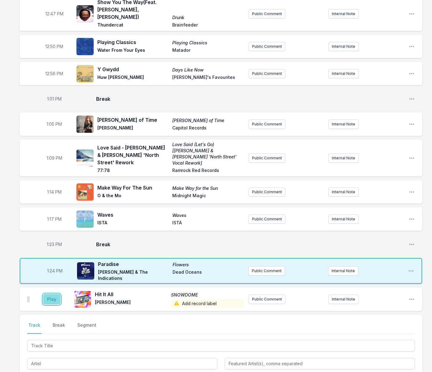
click at [53, 294] on button "Play" at bounding box center [51, 299] width 17 height 10
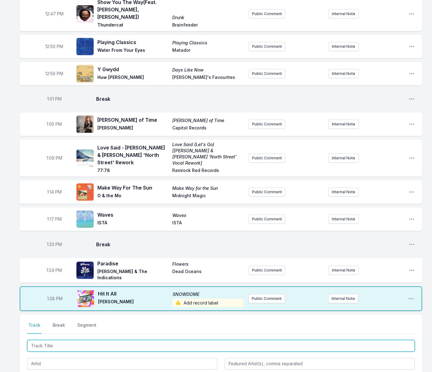
click at [164, 340] on input "Track Title" at bounding box center [221, 346] width 388 height 12
type input "Mercury"
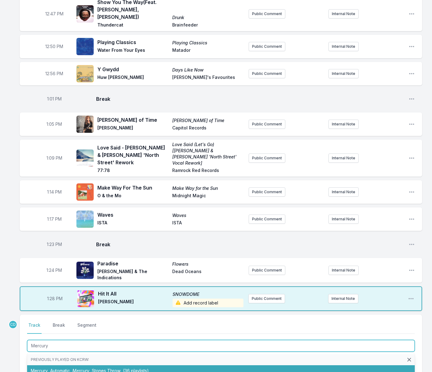
click at [156, 365] on li "Mercury Automatic Mercury Stones Throw (36 playlists)" at bounding box center [221, 370] width 388 height 11
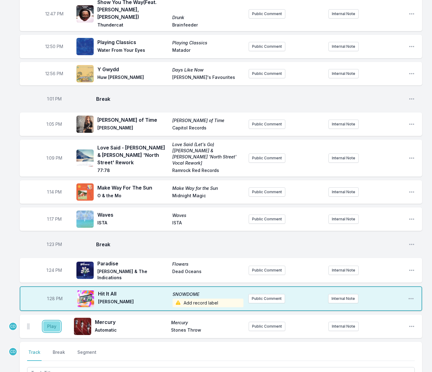
click at [48, 321] on button "Play" at bounding box center [51, 326] width 17 height 10
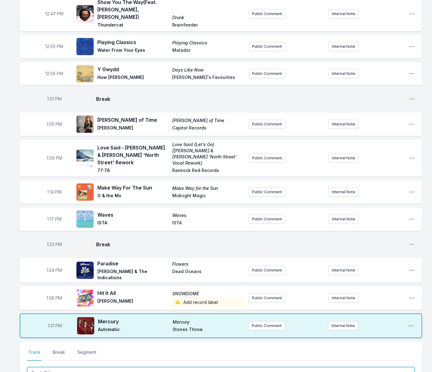
click at [92, 367] on input "Track Title" at bounding box center [221, 373] width 388 height 12
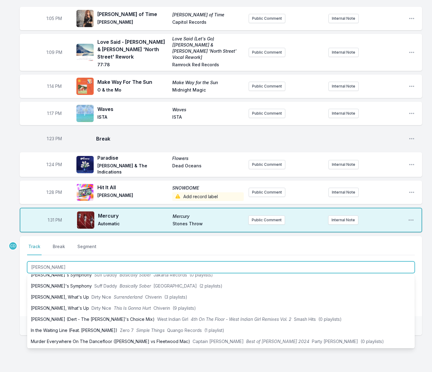
scroll to position [566, 0]
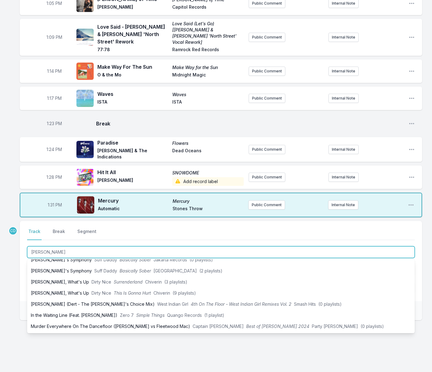
type input "[PERSON_NAME]"
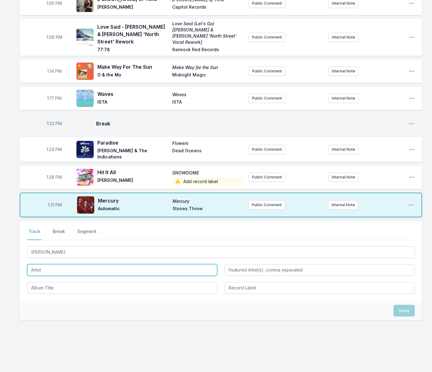
click at [66, 264] on input "Artist" at bounding box center [122, 270] width 190 height 12
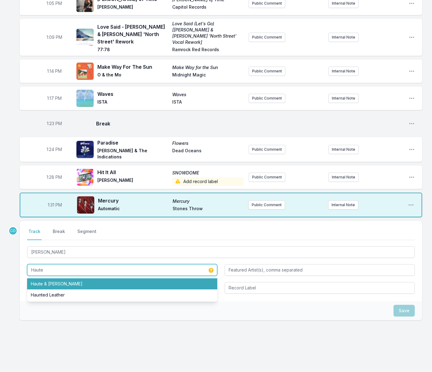
click at [69, 278] on li "Haute & [PERSON_NAME]" at bounding box center [122, 283] width 190 height 11
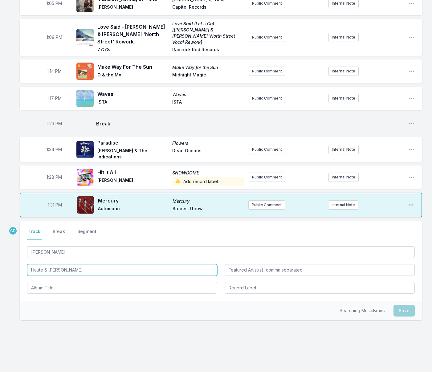
type input "Haute & [PERSON_NAME]"
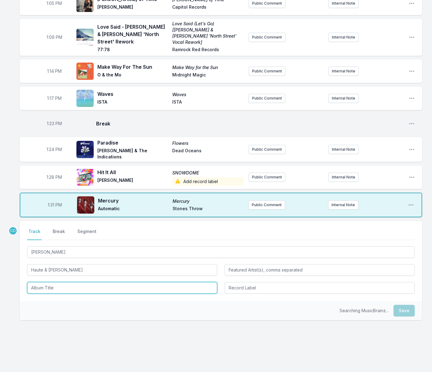
click at [69, 282] on input "Album Title" at bounding box center [122, 288] width 190 height 12
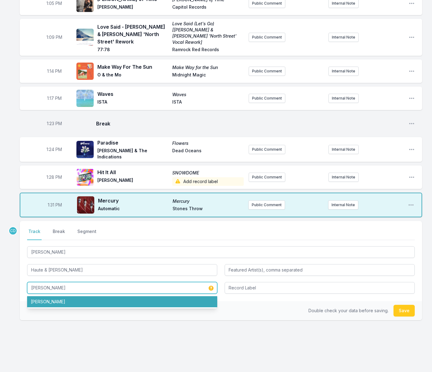
click at [72, 296] on li "[PERSON_NAME]" at bounding box center [122, 301] width 190 height 11
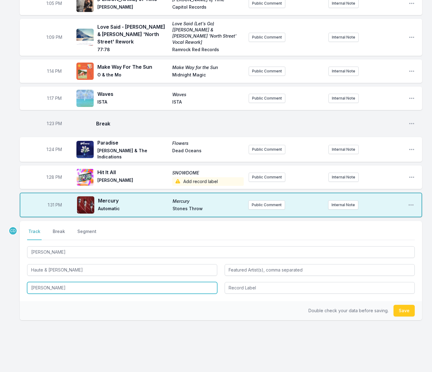
type input "[PERSON_NAME]"
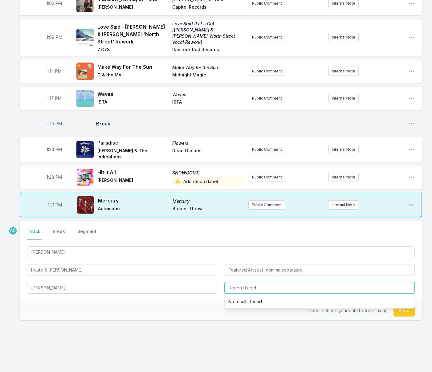
click at [229, 282] on input "Record Label" at bounding box center [320, 288] width 190 height 12
type input "Runaway Carnie Co LLC"
click at [277, 310] on div "Double check your data before saving. Save" at bounding box center [221, 310] width 402 height 19
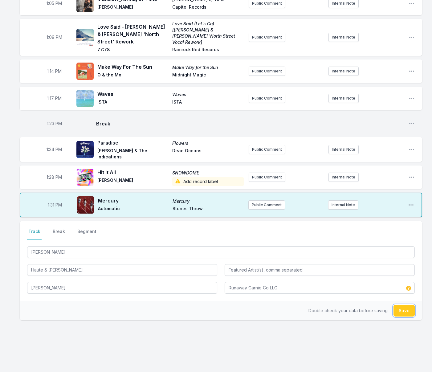
click at [407, 305] on button "Save" at bounding box center [403, 311] width 21 height 12
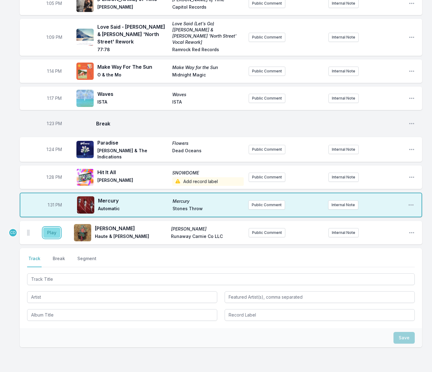
click at [50, 227] on button "Play" at bounding box center [51, 232] width 17 height 10
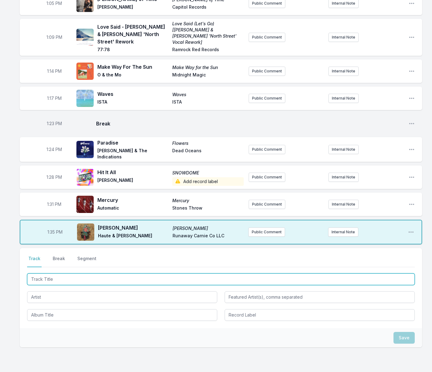
click at [127, 273] on input "Track Title" at bounding box center [221, 279] width 388 height 12
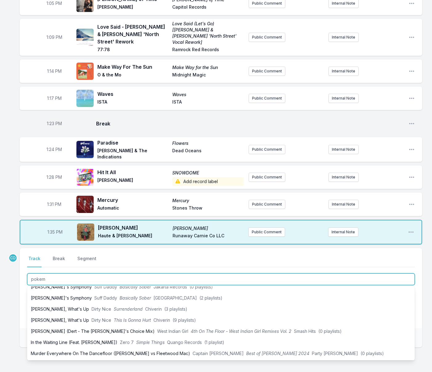
scroll to position [0, 0]
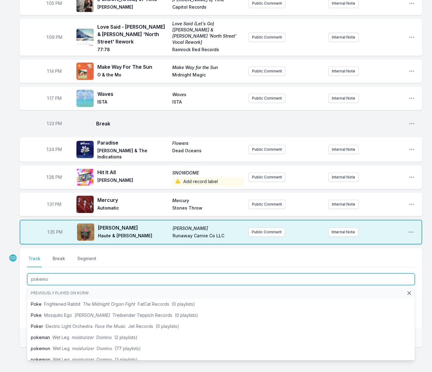
type input "pokemon"
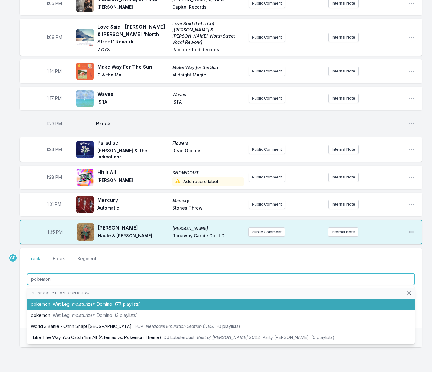
click at [114, 298] on li "pokemon Wet Leg moisturizer Domino (77 playlists)" at bounding box center [221, 303] width 388 height 11
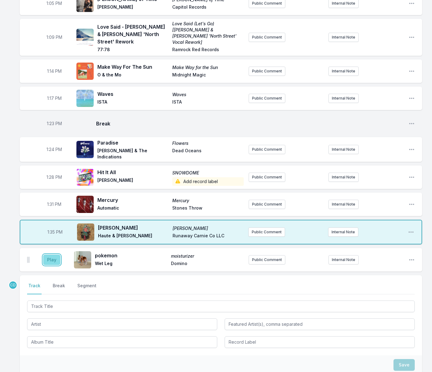
click at [49, 254] on button "Play" at bounding box center [51, 259] width 17 height 10
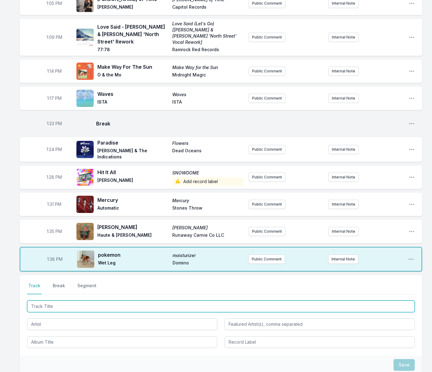
click at [69, 300] on input "Track Title" at bounding box center [221, 306] width 388 height 12
type input "Prodigal Weep"
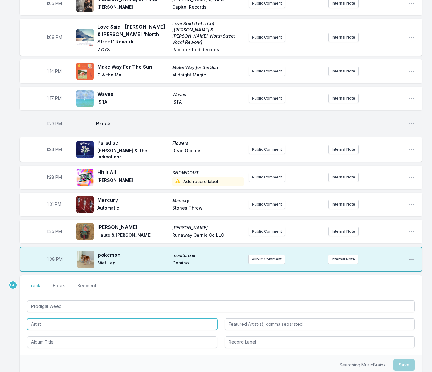
click at [71, 318] on input "Artist" at bounding box center [122, 324] width 190 height 12
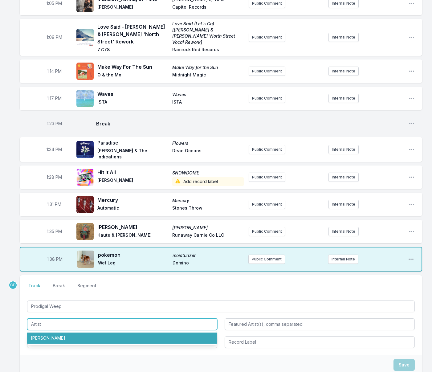
click at [71, 332] on li "[PERSON_NAME]" at bounding box center [122, 337] width 190 height 11
type input "[PERSON_NAME]"
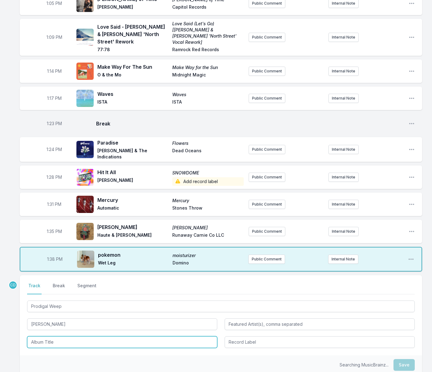
click at [67, 336] on input "Album Title" at bounding box center [122, 342] width 190 height 12
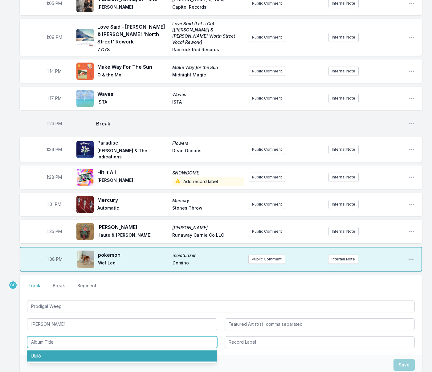
drag, startPoint x: 66, startPoint y: 347, endPoint x: 73, endPoint y: 346, distance: 7.1
click at [66, 350] on li "Ululō" at bounding box center [122, 355] width 190 height 11
type input "Ululō"
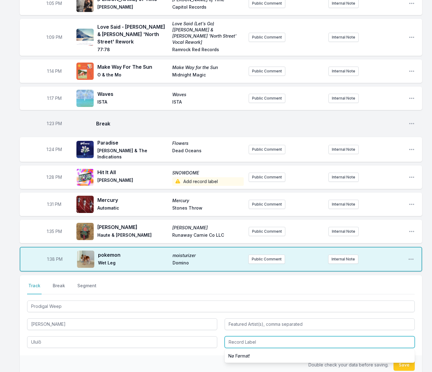
drag, startPoint x: 246, startPoint y: 335, endPoint x: 244, endPoint y: 340, distance: 6.2
click at [246, 336] on input "Record Label" at bounding box center [320, 342] width 190 height 12
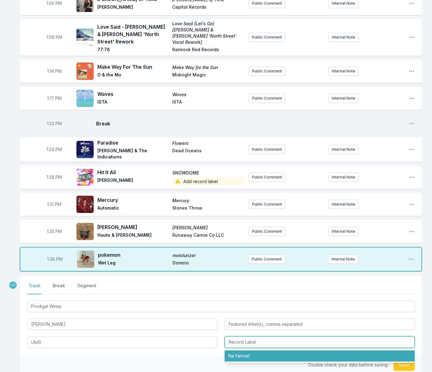
click at [242, 350] on li "Nø Førmat!" at bounding box center [320, 355] width 190 height 11
type input "Nø Førmat!"
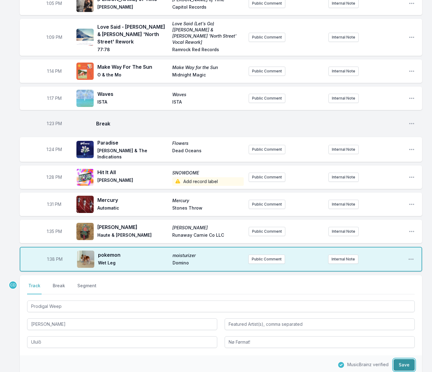
click at [401, 359] on button "Save" at bounding box center [403, 365] width 21 height 12
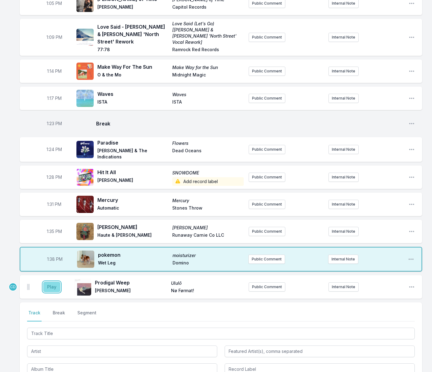
click at [49, 282] on button "Play" at bounding box center [51, 287] width 17 height 10
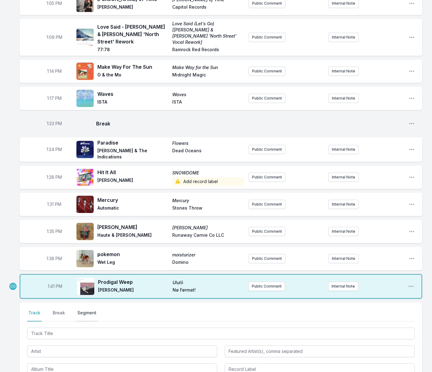
drag, startPoint x: 60, startPoint y: 305, endPoint x: 95, endPoint y: 309, distance: 35.9
click at [60, 310] on button "Break" at bounding box center [58, 316] width 15 height 12
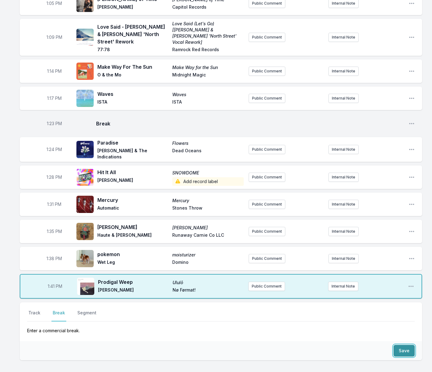
drag, startPoint x: 407, startPoint y: 344, endPoint x: 172, endPoint y: 327, distance: 235.1
click at [407, 345] on button "Save" at bounding box center [403, 351] width 21 height 12
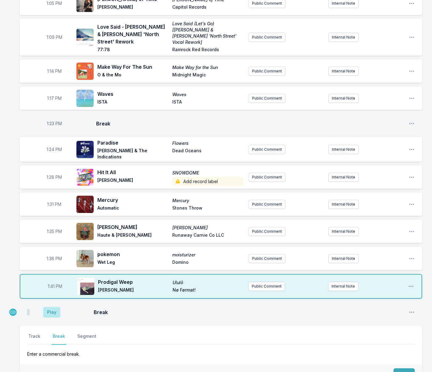
drag, startPoint x: 37, startPoint y: 329, endPoint x: 50, endPoint y: 332, distance: 12.8
click at [37, 333] on button "Track" at bounding box center [34, 339] width 14 height 12
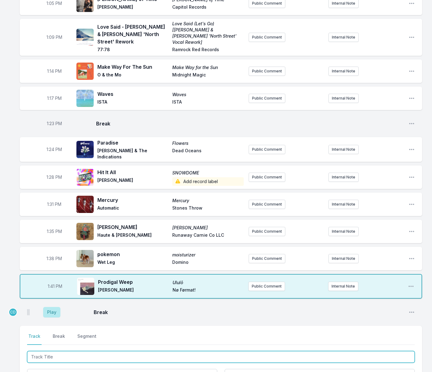
click at [58, 351] on input "Track Title" at bounding box center [221, 357] width 388 height 12
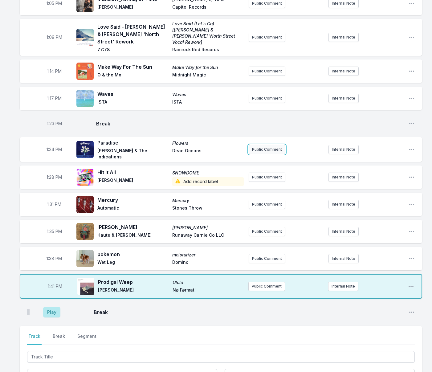
click at [257, 145] on button "Public Comment" at bounding box center [267, 149] width 37 height 9
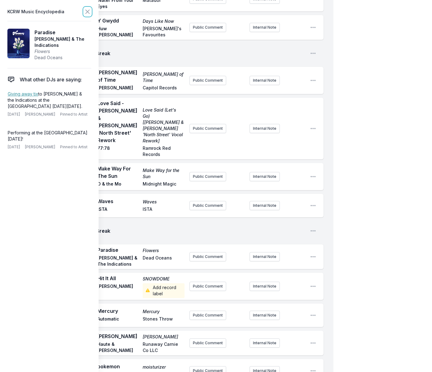
click at [87, 12] on icon at bounding box center [87, 11] width 7 height 7
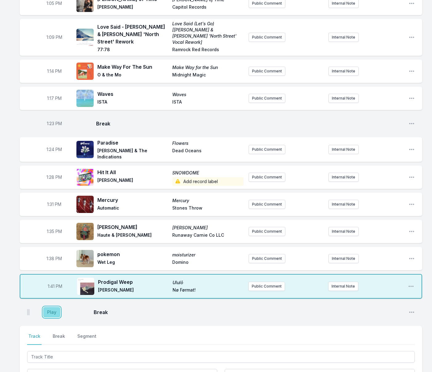
click at [52, 307] on button "Play" at bounding box center [51, 312] width 17 height 10
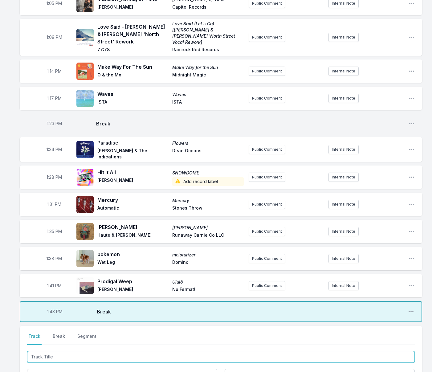
click at [49, 351] on input "Track Title" at bounding box center [221, 357] width 388 height 12
type input "Mum Does"
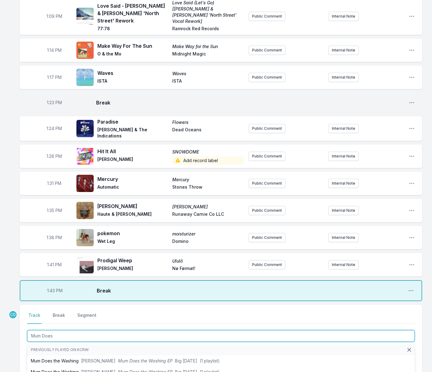
scroll to position [595, 0]
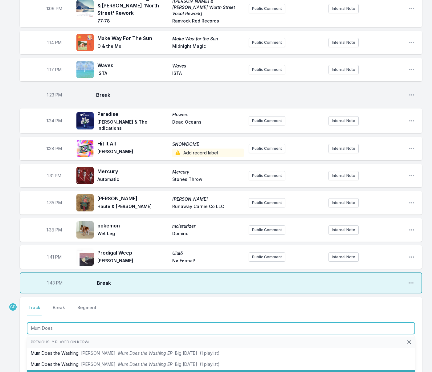
click at [53, 370] on li "Mum Does the Washing [PERSON_NAME] Mum Does the Washing Big [DATE] (363 playlis…" at bounding box center [221, 375] width 388 height 11
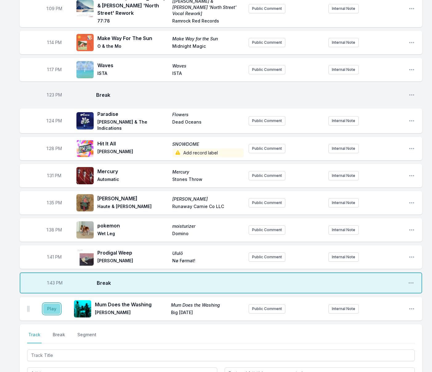
click at [51, 303] on button "Play" at bounding box center [51, 308] width 17 height 10
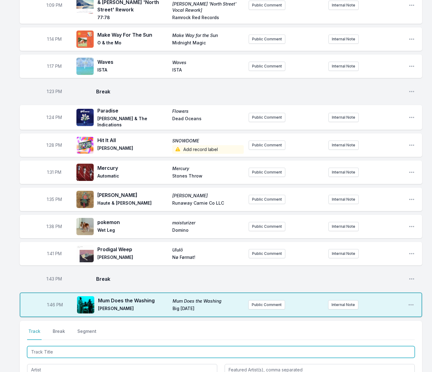
click at [62, 346] on input "Track Title" at bounding box center [221, 352] width 388 height 12
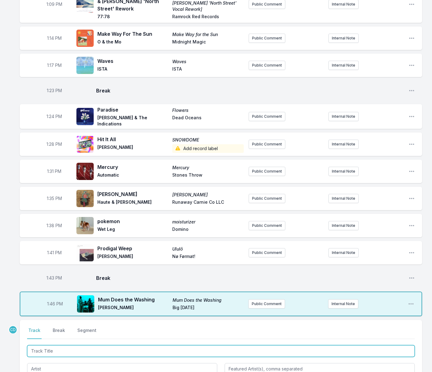
click at [62, 345] on input "Track Title" at bounding box center [221, 351] width 388 height 12
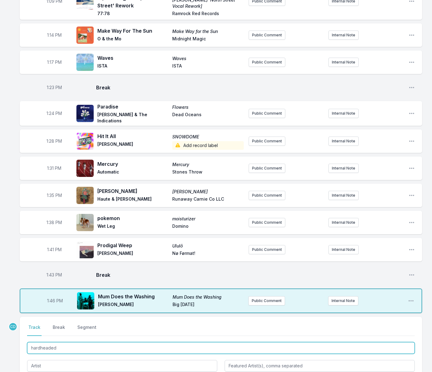
type input "hardheaded"
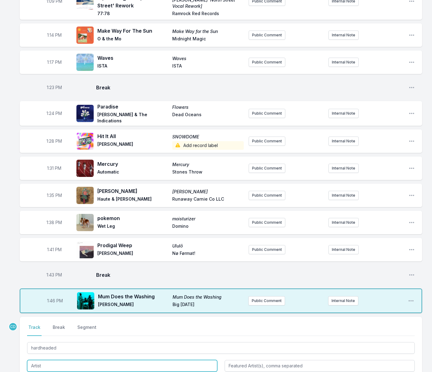
click at [56, 360] on input "Artist" at bounding box center [122, 366] width 190 height 12
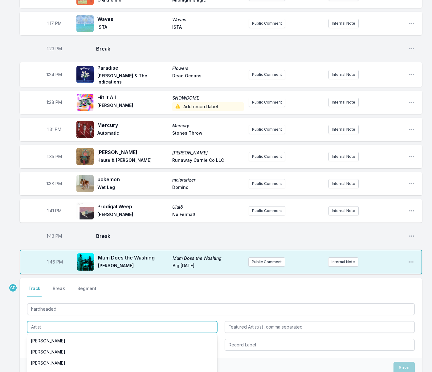
scroll to position [642, 0]
click at [54, 368] on li "[PERSON_NAME]" at bounding box center [122, 373] width 190 height 11
type input "[PERSON_NAME]"
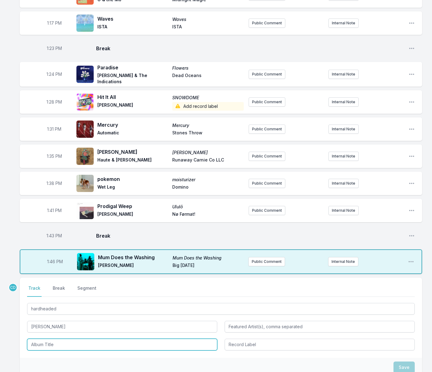
click at [43, 339] on input "Album Title" at bounding box center [122, 345] width 190 height 12
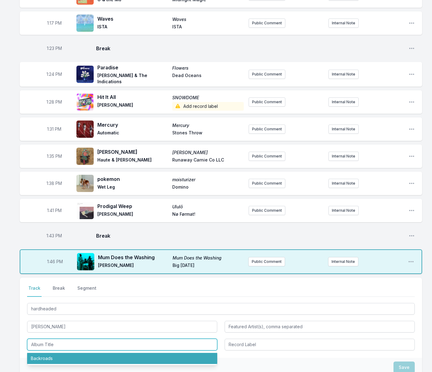
click at [57, 353] on li "Backroads" at bounding box center [122, 358] width 190 height 11
type input "Backroads"
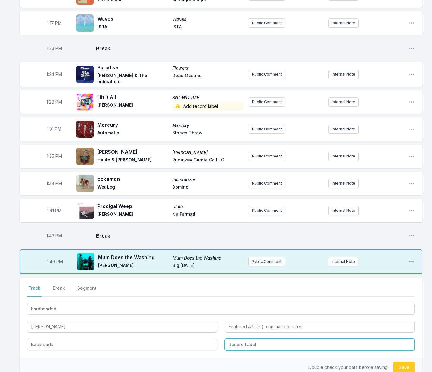
click at [233, 339] on input "Record Label" at bounding box center [320, 345] width 190 height 12
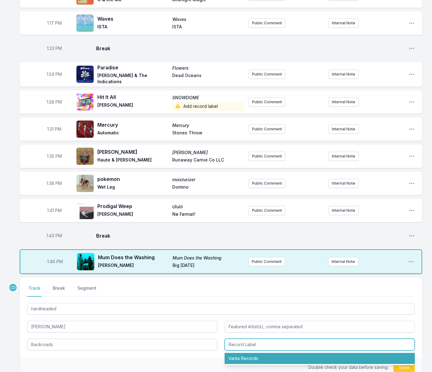
click at [236, 353] on li "Vanta Records" at bounding box center [320, 358] width 190 height 11
type input "Vanta Records"
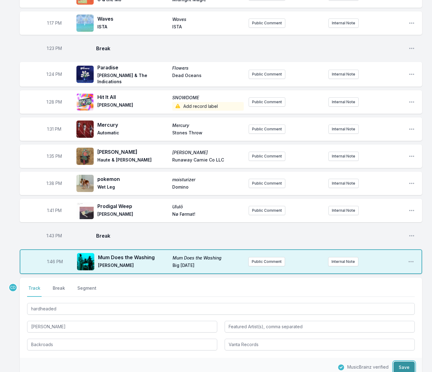
drag, startPoint x: 404, startPoint y: 359, endPoint x: 399, endPoint y: 359, distance: 4.9
click at [403, 361] on button "Save" at bounding box center [403, 367] width 21 height 12
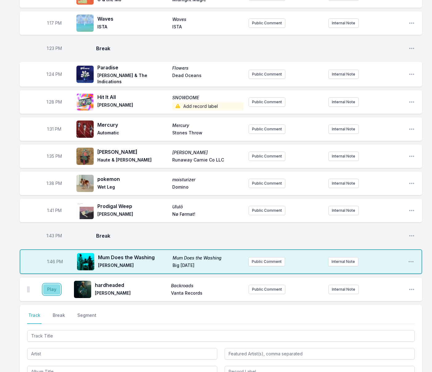
click at [52, 284] on button "Play" at bounding box center [51, 289] width 17 height 10
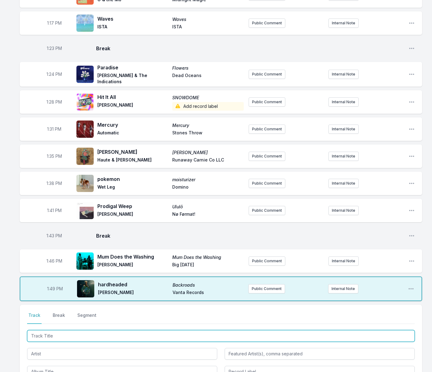
click at [67, 330] on input "Track Title" at bounding box center [221, 336] width 388 height 12
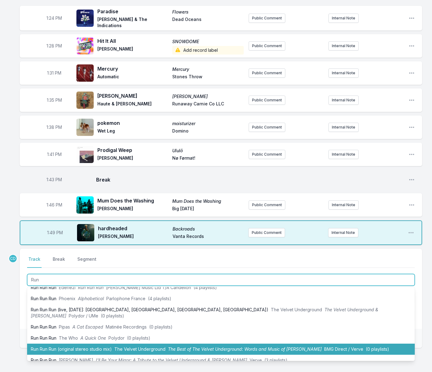
scroll to position [706, 0]
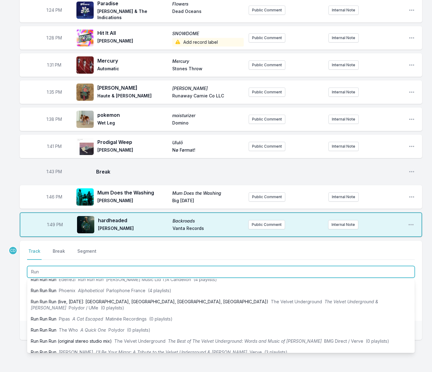
type input "Run"
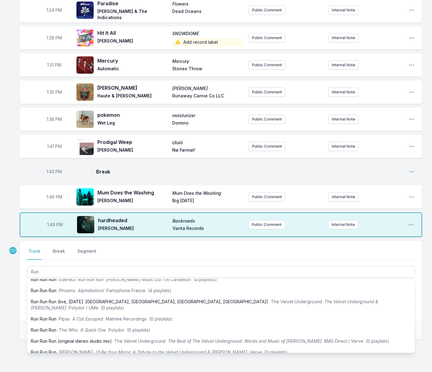
click at [20, 321] on div "Save" at bounding box center [221, 330] width 402 height 19
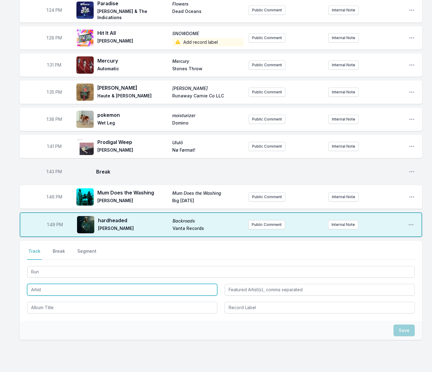
click at [55, 285] on input "Artist" at bounding box center [122, 290] width 190 height 12
type input "Flight Facilities"
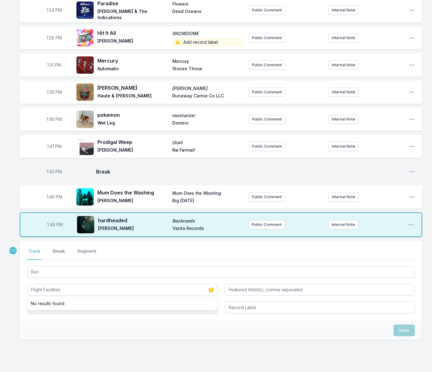
click at [58, 312] on div "Select a tab Track Break Segment Track Break Segment Run Flight Facilities No r…" at bounding box center [221, 281] width 402 height 80
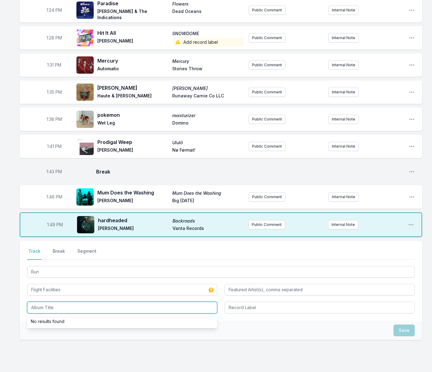
click at [54, 303] on input "Album Title" at bounding box center [122, 308] width 190 height 12
type input "Run"
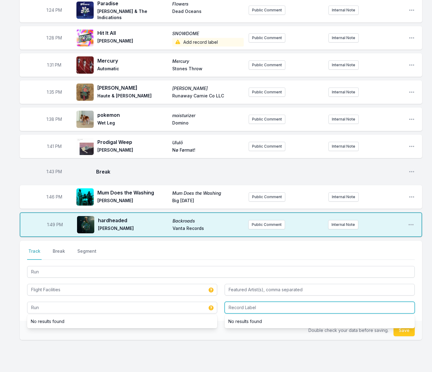
click at [238, 302] on input "Record Label" at bounding box center [320, 308] width 190 height 12
type input "Future Classic"
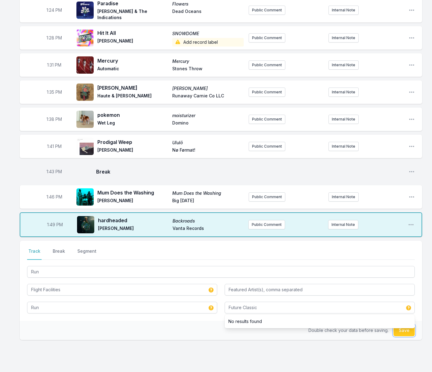
click at [402, 326] on button "Save" at bounding box center [403, 330] width 21 height 12
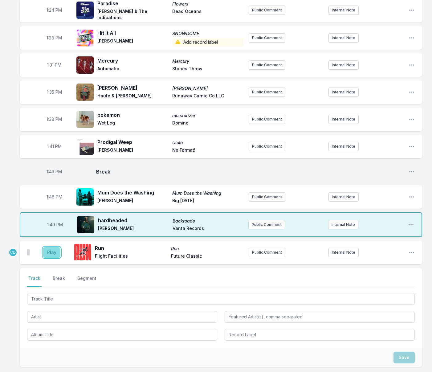
click at [52, 247] on button "Play" at bounding box center [51, 252] width 17 height 10
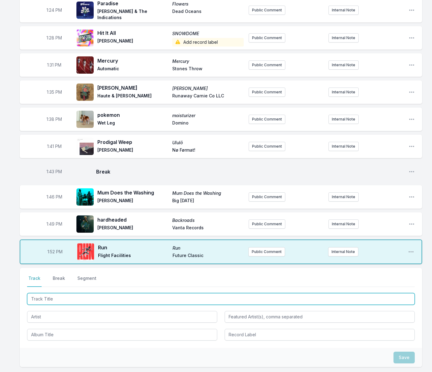
click at [118, 293] on input "Track Title" at bounding box center [221, 299] width 388 height 12
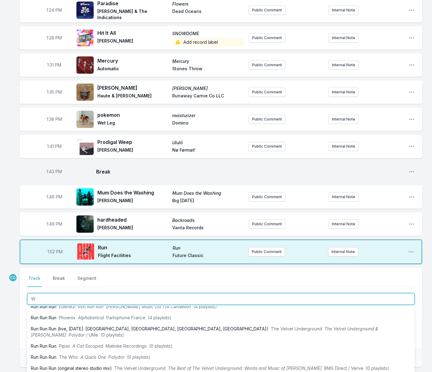
scroll to position [0, 0]
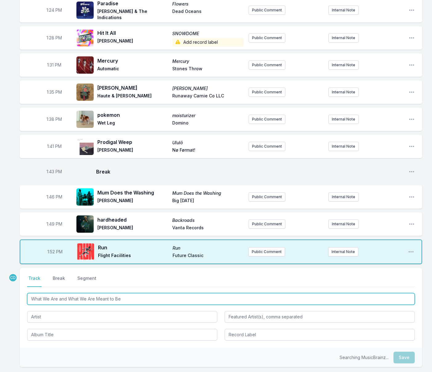
type input "What We Are and What We Are Meant to Be"
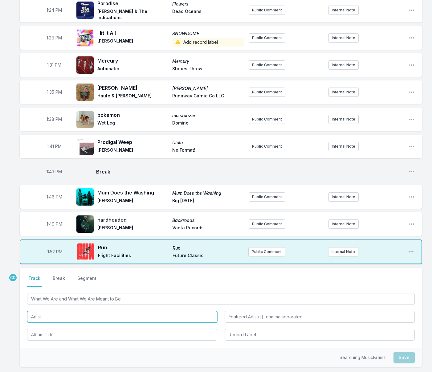
click at [112, 311] on input "Artist" at bounding box center [122, 317] width 190 height 12
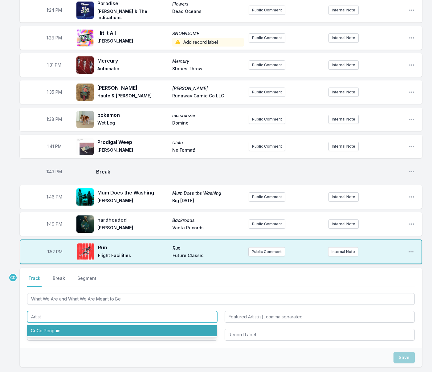
click at [104, 325] on li "GoGo Penguin" at bounding box center [122, 330] width 190 height 11
type input "GoGo Penguin"
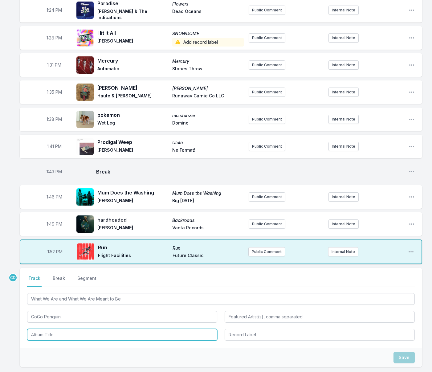
click at [85, 329] on input "Album Title" at bounding box center [122, 335] width 190 height 12
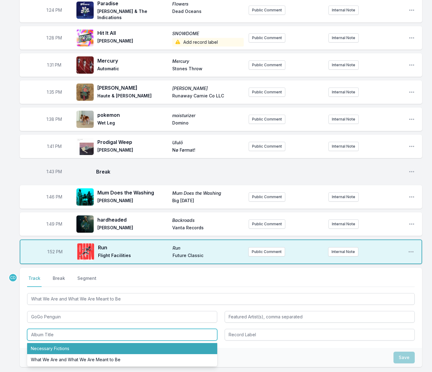
drag, startPoint x: 85, startPoint y: 339, endPoint x: 88, endPoint y: 339, distance: 3.2
click at [85, 343] on li "Necessary Fictions" at bounding box center [122, 348] width 190 height 11
type input "Necessary Fictions"
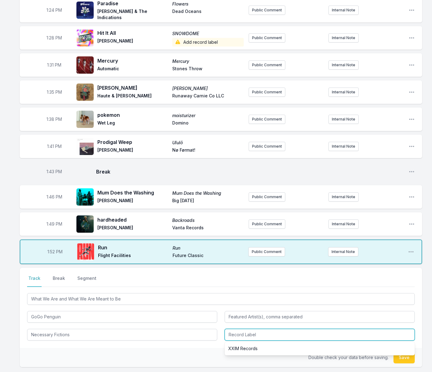
click at [233, 329] on input "Record Label" at bounding box center [320, 335] width 190 height 12
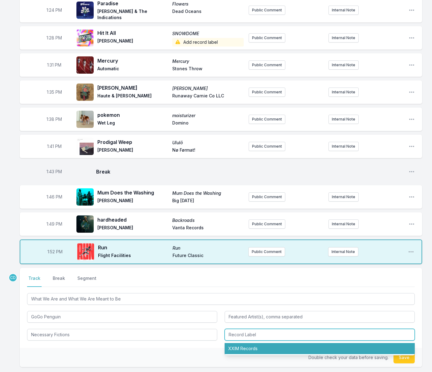
click at [237, 343] on li "XXIM Records" at bounding box center [320, 348] width 190 height 11
type input "XXIM Records"
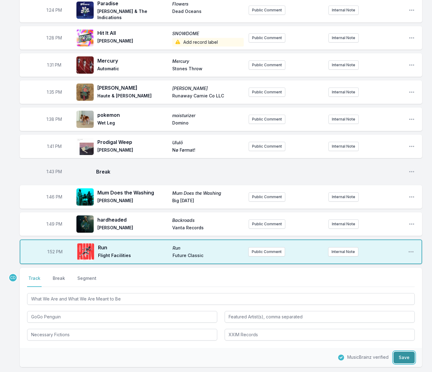
click at [400, 351] on button "Save" at bounding box center [403, 357] width 21 height 12
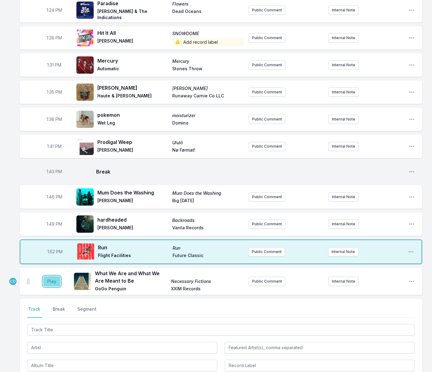
click at [55, 276] on button "Play" at bounding box center [51, 281] width 17 height 10
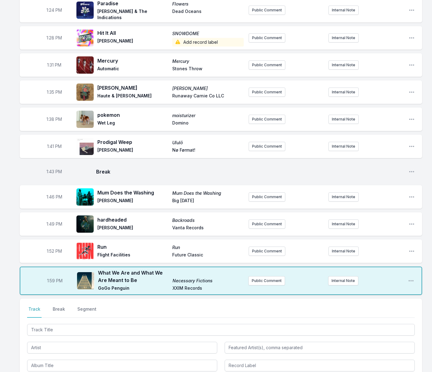
click at [53, 278] on span "1:59 PM" at bounding box center [54, 281] width 15 height 6
click at [50, 275] on input "13:59" at bounding box center [55, 281] width 34 height 12
type input "13:56"
click at [62, 306] on button "Break" at bounding box center [58, 312] width 15 height 12
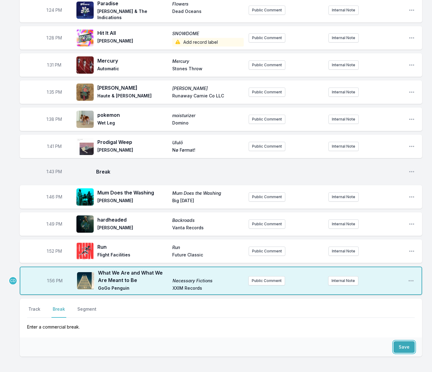
drag, startPoint x: 397, startPoint y: 339, endPoint x: 384, endPoint y: 339, distance: 13.2
click at [397, 341] on button "Save" at bounding box center [403, 347] width 21 height 12
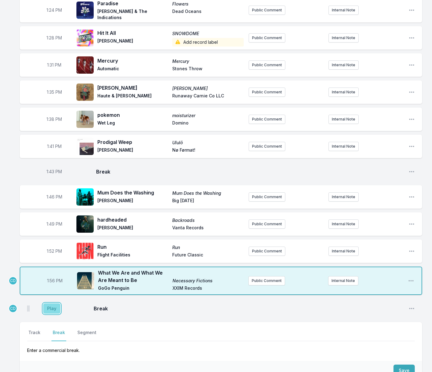
click at [55, 303] on button "Play" at bounding box center [51, 308] width 17 height 10
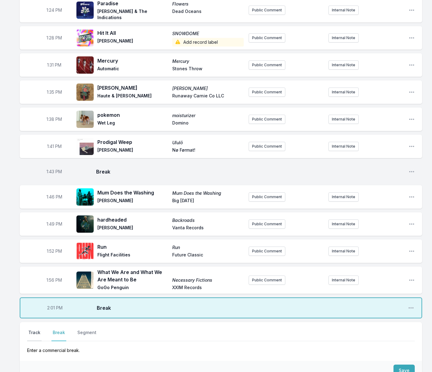
click at [39, 329] on button "Track" at bounding box center [34, 335] width 14 height 12
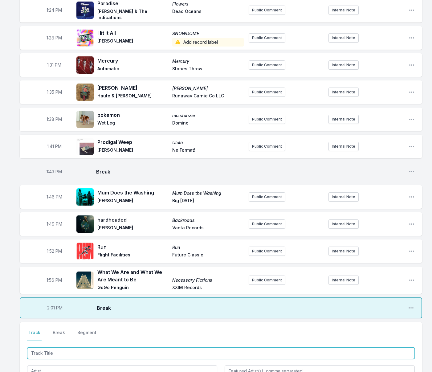
click at [55, 347] on input "Track Title" at bounding box center [221, 353] width 388 height 12
type input "Chrysalis"
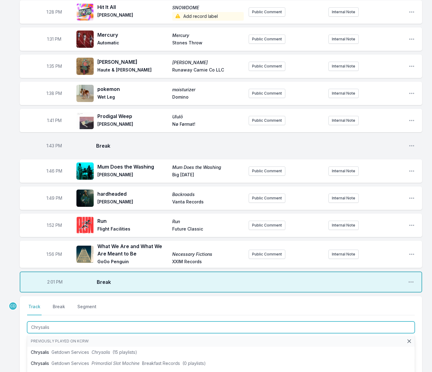
scroll to position [733, 0]
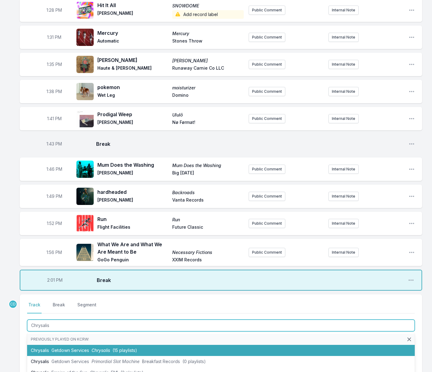
click at [64, 347] on span "Getdown Services" at bounding box center [70, 349] width 38 height 5
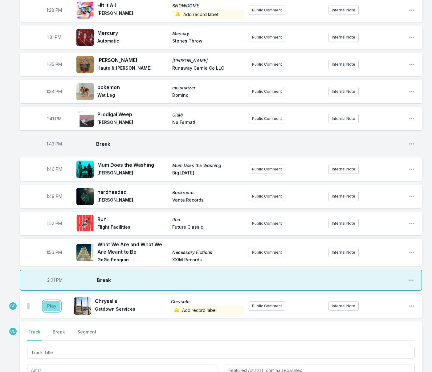
click at [49, 301] on button "Play" at bounding box center [51, 306] width 17 height 10
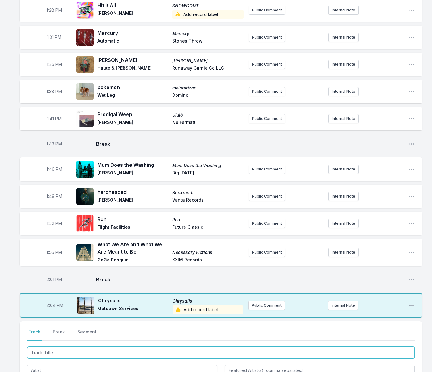
click at [101, 347] on input "Track Title" at bounding box center [221, 353] width 388 height 12
click at [103, 347] on input "Track Title" at bounding box center [221, 353] width 388 height 12
type input "Falling For"
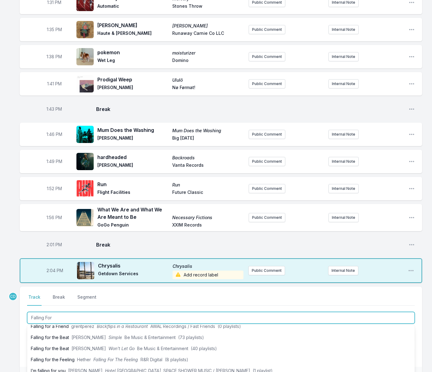
scroll to position [161, 0]
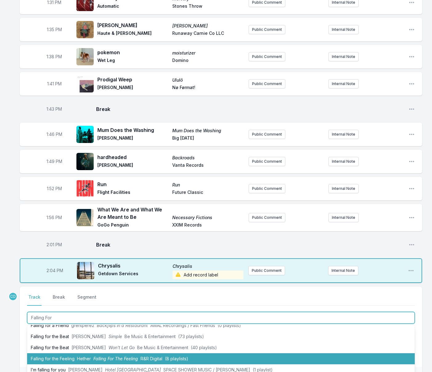
click at [111, 356] on span "Falling For The Feeling" at bounding box center [115, 358] width 45 height 5
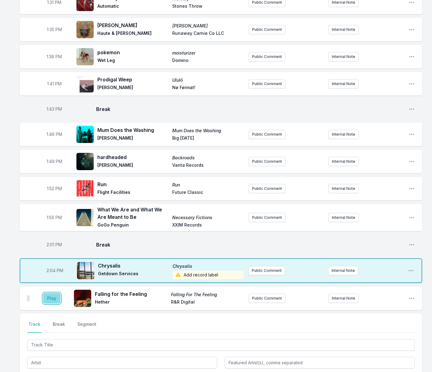
click at [51, 293] on button "Play" at bounding box center [51, 298] width 17 height 10
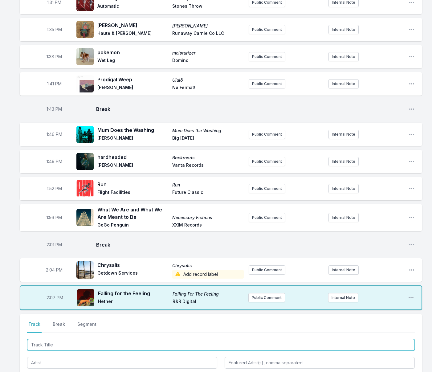
click at [42, 339] on input "Track Title" at bounding box center [221, 345] width 388 height 12
type input "Does This Song"
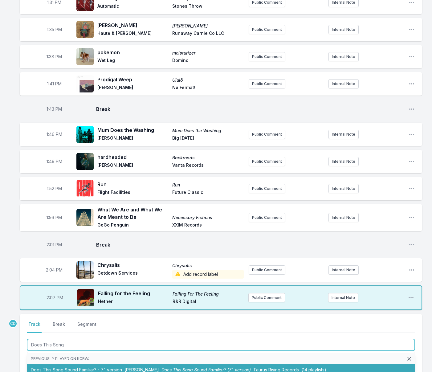
click at [46, 364] on li "Does This Song Sound Familiar? - 7" version [PERSON_NAME] Does This Song Sound …" at bounding box center [221, 369] width 388 height 11
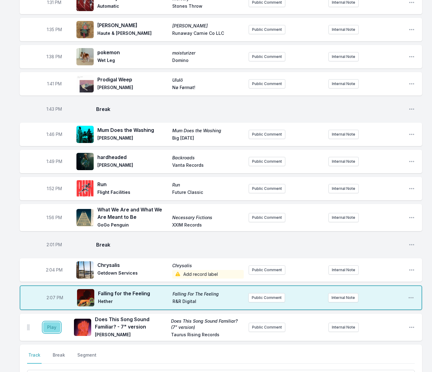
click at [49, 322] on button "Play" at bounding box center [51, 327] width 17 height 10
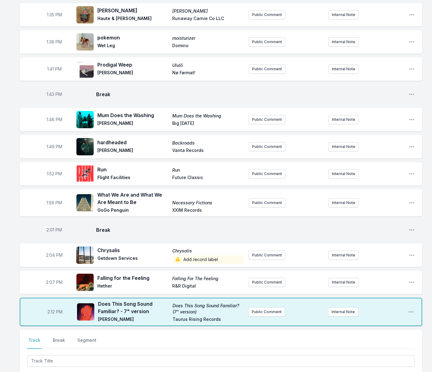
scroll to position [786, 0]
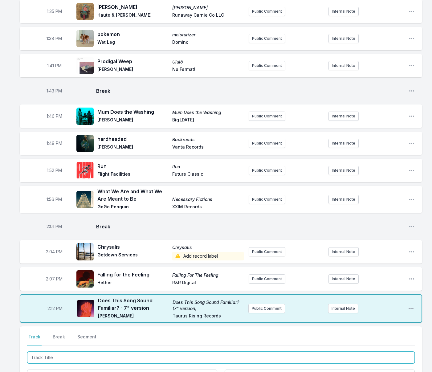
click at [63, 351] on input "Track Title" at bounding box center [221, 357] width 388 height 12
type input "Marylebone"
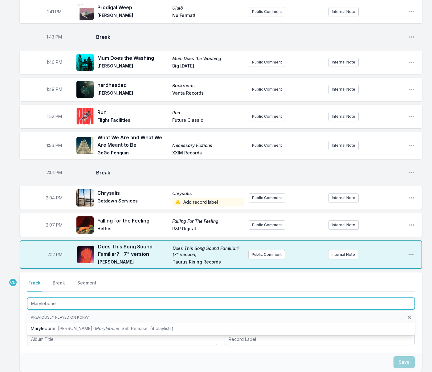
scroll to position [841, 0]
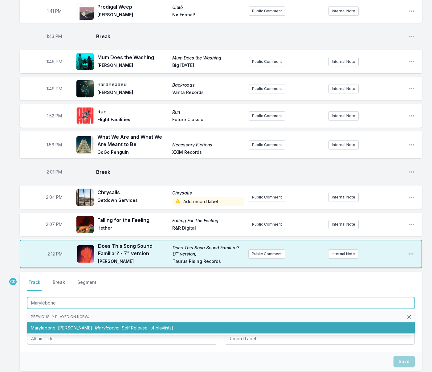
click at [63, 325] on span "[PERSON_NAME]" at bounding box center [75, 327] width 34 height 5
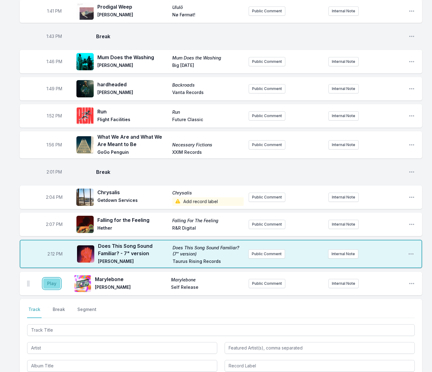
click at [51, 278] on button "Play" at bounding box center [51, 283] width 17 height 10
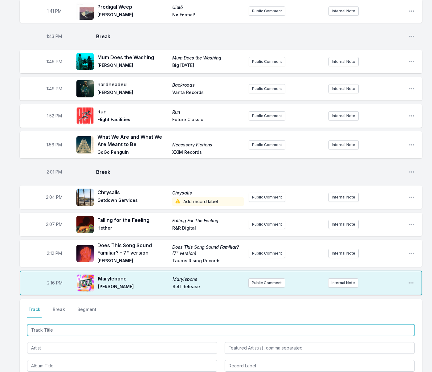
click at [54, 324] on input "Track Title" at bounding box center [221, 330] width 388 height 12
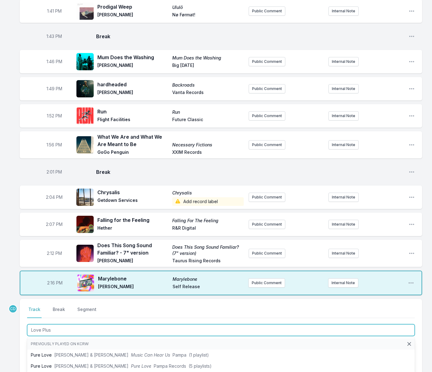
type input "Love Plus"
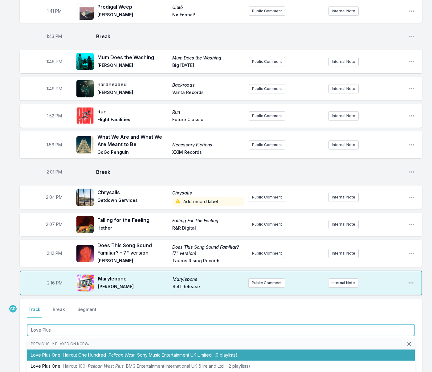
scroll to position [5, 0]
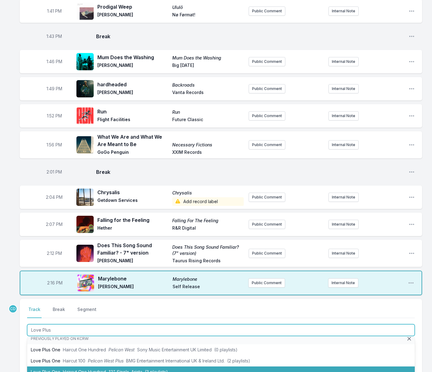
click at [53, 366] on li "Love Plus One Haircut One Hundred 12" Single Arista (3 playlists)" at bounding box center [221, 371] width 388 height 11
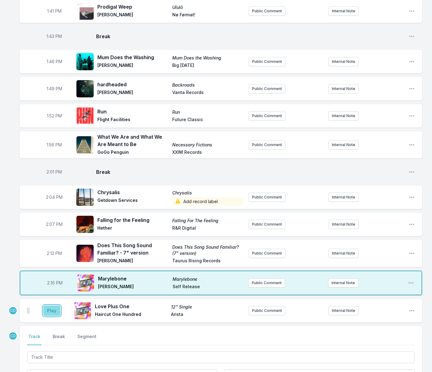
click at [48, 305] on button "Play" at bounding box center [51, 310] width 17 height 10
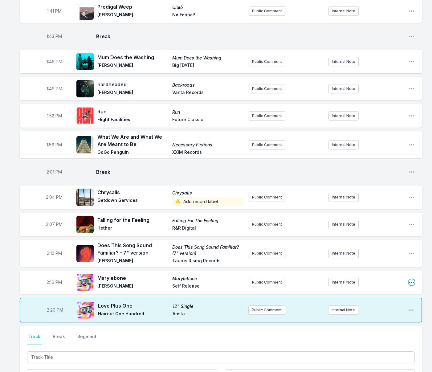
drag, startPoint x: 413, startPoint y: 274, endPoint x: 410, endPoint y: 277, distance: 4.2
click at [413, 282] on icon "Open playlist item options" at bounding box center [411, 282] width 5 height 1
click at [374, 300] on button "Edit Track Details" at bounding box center [380, 305] width 69 height 11
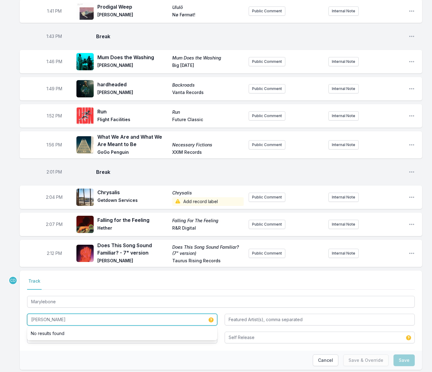
click at [35, 314] on input "[PERSON_NAME]" at bounding box center [122, 320] width 190 height 12
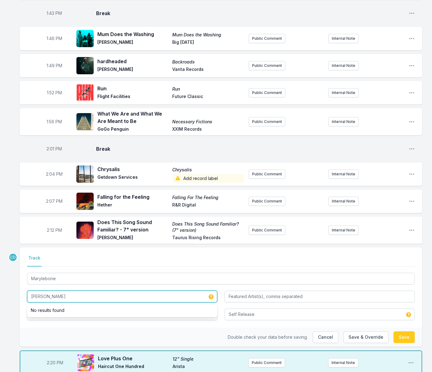
scroll to position [873, 0]
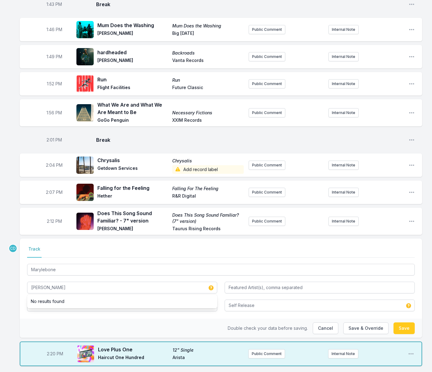
click at [90, 319] on div "Double check your data before saving. Cancel Save & Override Save" at bounding box center [221, 328] width 402 height 19
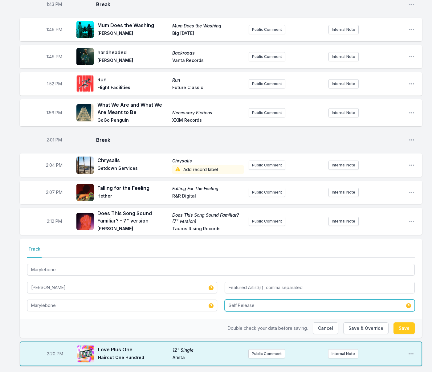
click at [273, 299] on input "Self Release" at bounding box center [320, 305] width 190 height 12
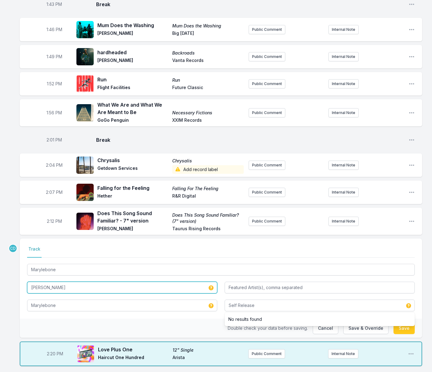
click at [76, 282] on input "[PERSON_NAME]" at bounding box center [122, 288] width 190 height 12
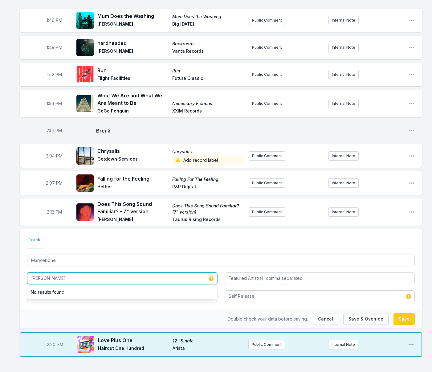
scroll to position [883, 0]
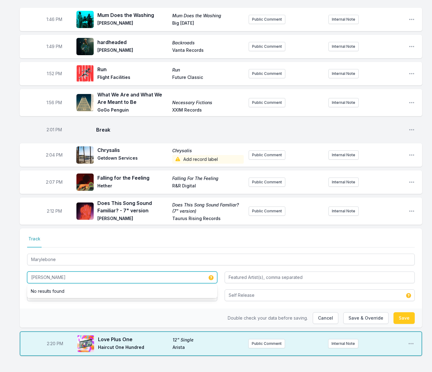
type input "[PERSON_NAME]"
click at [68, 298] on div "Select a tab Track Track Marylebone [PERSON_NAME] No results found Marylebone S…" at bounding box center [221, 268] width 402 height 80
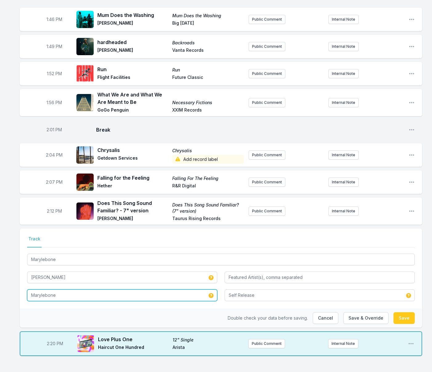
click at [67, 289] on input "Marylebone" at bounding box center [122, 295] width 190 height 12
drag, startPoint x: 67, startPoint y: 288, endPoint x: 27, endPoint y: 288, distance: 40.4
click at [27, 289] on input "Marylebone" at bounding box center [122, 295] width 190 height 12
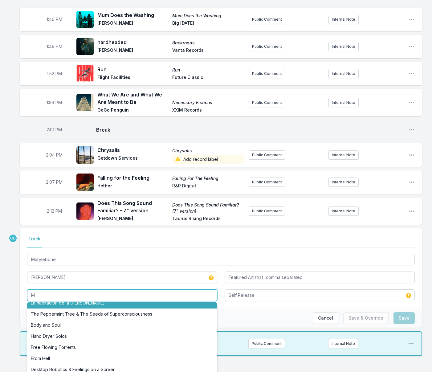
scroll to position [0, 0]
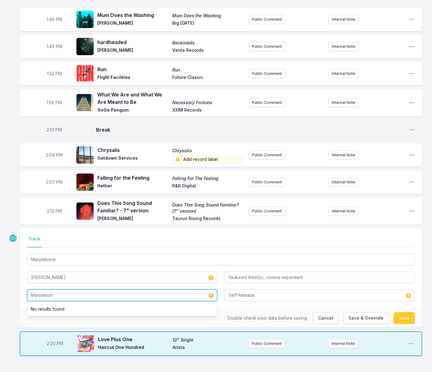
type input "Marylebone"
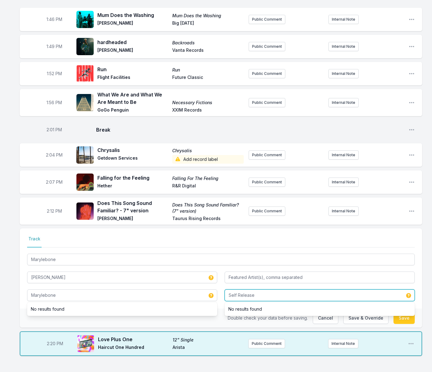
click at [262, 289] on input "Self Release" at bounding box center [320, 295] width 190 height 12
drag, startPoint x: 262, startPoint y: 289, endPoint x: 219, endPoint y: 284, distance: 44.0
click at [219, 284] on div "Marylebone [PERSON_NAME] Marylebone Self Release No results found" at bounding box center [221, 276] width 388 height 49
type input "[PERSON_NAME]"
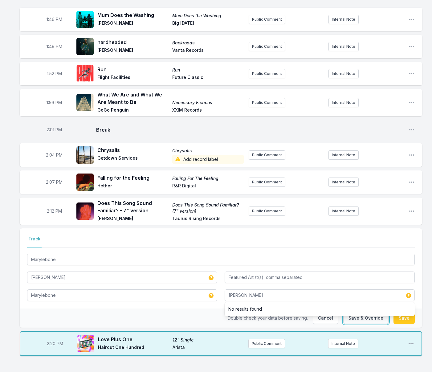
click at [366, 313] on button "Save & Override" at bounding box center [365, 318] width 45 height 12
type input "[PERSON_NAME]"
type input "Self Release"
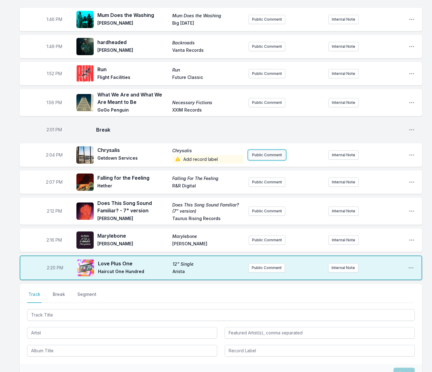
click at [269, 150] on button "Public Comment" at bounding box center [267, 154] width 37 height 9
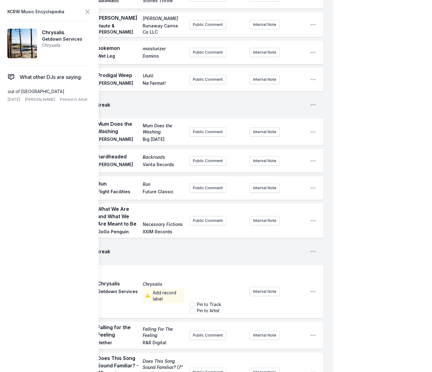
scroll to position [885, 0]
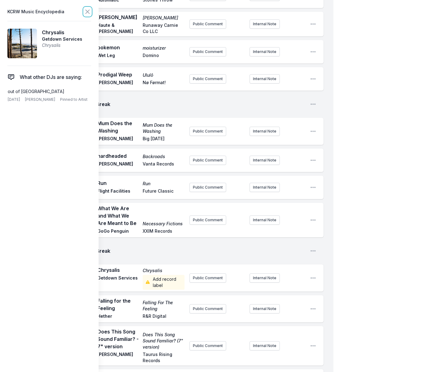
drag, startPoint x: 87, startPoint y: 11, endPoint x: 112, endPoint y: 23, distance: 28.1
click at [87, 11] on icon at bounding box center [87, 11] width 7 height 7
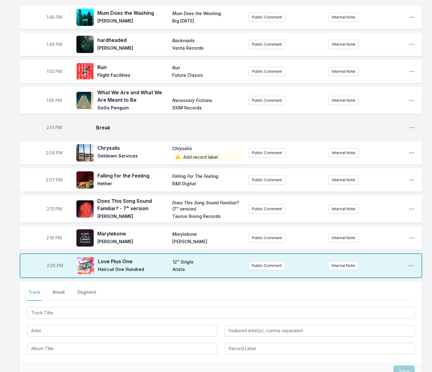
scroll to position [886, 0]
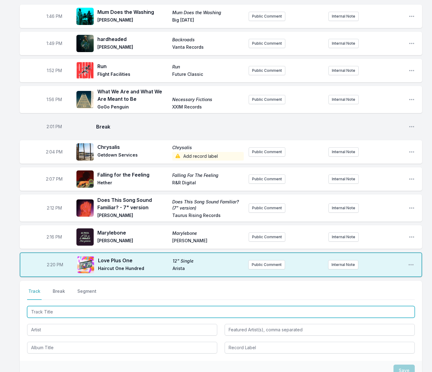
click at [127, 306] on input "Track Title" at bounding box center [221, 312] width 388 height 12
type input "[PERSON_NAME]"
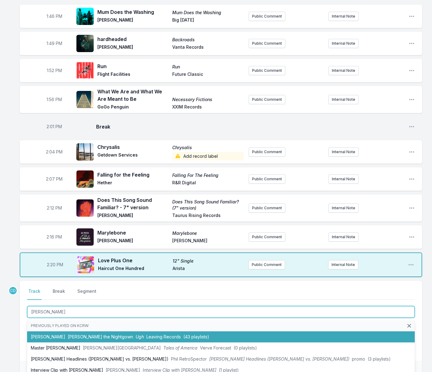
click at [146, 334] on span "Leaving Records" at bounding box center [163, 336] width 34 height 5
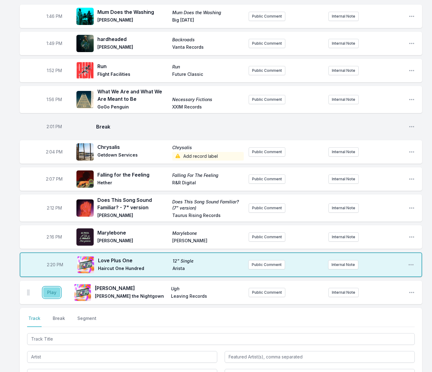
click at [54, 287] on button "Play" at bounding box center [51, 292] width 17 height 10
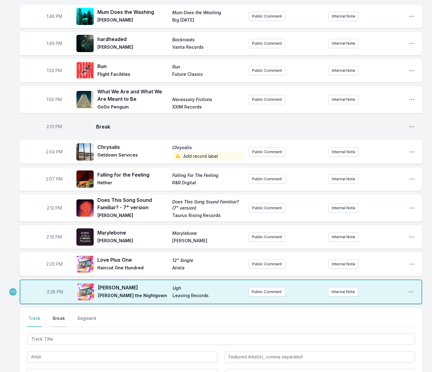
click at [62, 315] on button "Break" at bounding box center [58, 321] width 15 height 12
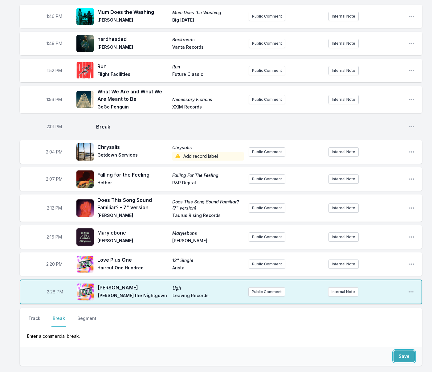
drag, startPoint x: 410, startPoint y: 348, endPoint x: 366, endPoint y: 345, distance: 43.8
click at [409, 350] on button "Save" at bounding box center [403, 356] width 21 height 12
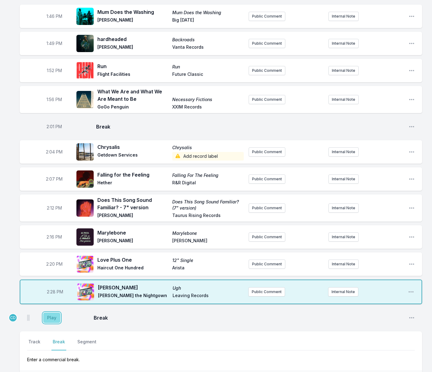
click at [47, 312] on button "Play" at bounding box center [51, 317] width 17 height 10
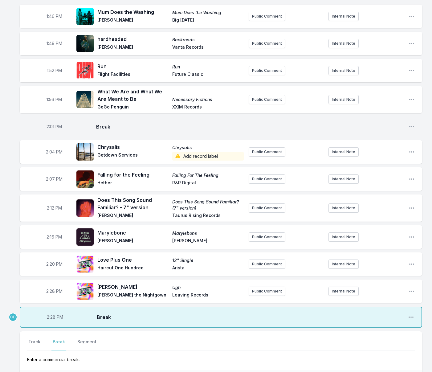
click at [52, 314] on span "2:28 PM" at bounding box center [55, 317] width 16 height 6
click at [51, 311] on input "14:28" at bounding box center [55, 317] width 34 height 12
type input "14:27"
click at [35, 339] on button "Track" at bounding box center [34, 345] width 14 height 12
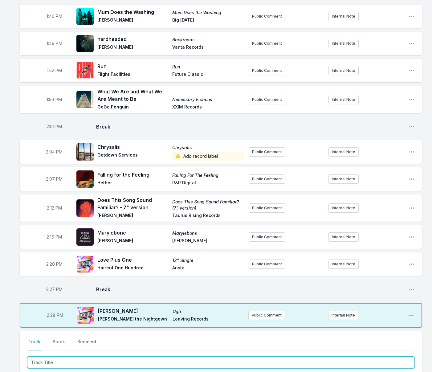
click at [75, 356] on input "Track Title" at bounding box center [221, 362] width 388 height 12
type input "Mountain"
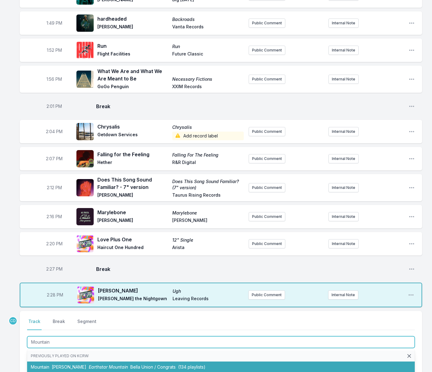
click at [80, 364] on span "[PERSON_NAME]" at bounding box center [69, 366] width 34 height 5
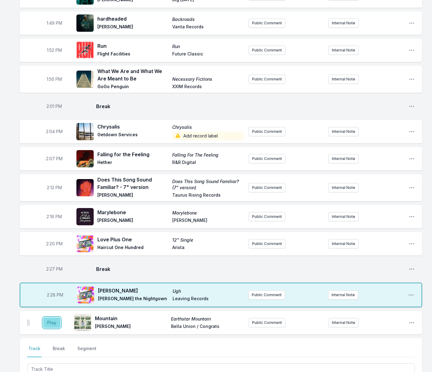
click at [57, 317] on button "Play" at bounding box center [51, 322] width 17 height 10
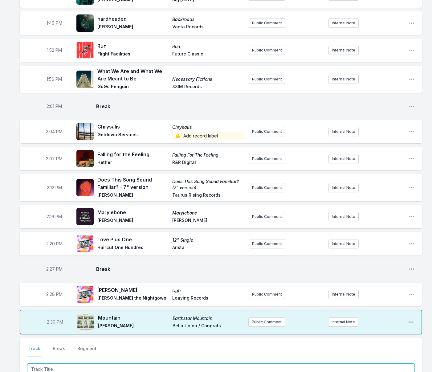
click at [54, 364] on input "Track Title" at bounding box center [221, 369] width 388 height 12
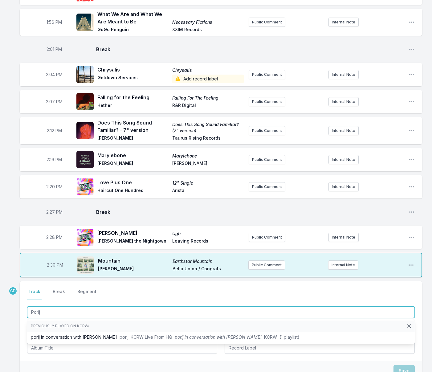
scroll to position [966, 0]
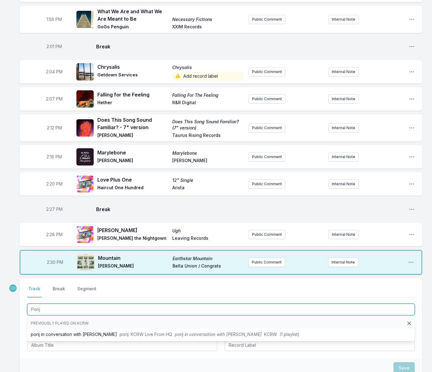
drag, startPoint x: 47, startPoint y: 300, endPoint x: 18, endPoint y: 299, distance: 28.4
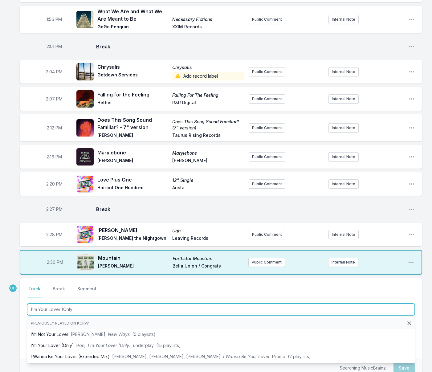
type input "I'm Your Lover (Only)"
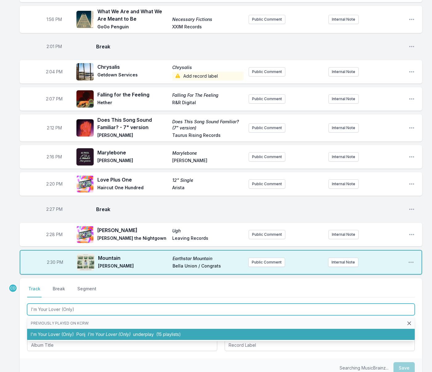
click at [51, 329] on li "I'm Your Lover (Only) Porij I'm Your Lover (Only) underplay (15 playlists)" at bounding box center [221, 334] width 388 height 11
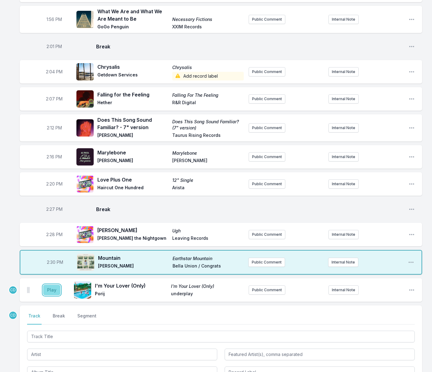
click at [48, 285] on button "Play" at bounding box center [51, 290] width 17 height 10
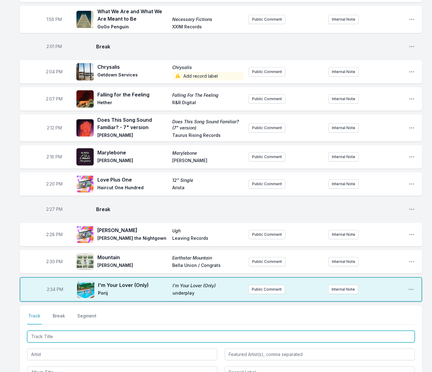
click at [83, 331] on input "Track Title" at bounding box center [221, 337] width 388 height 12
type input "NO CAP"
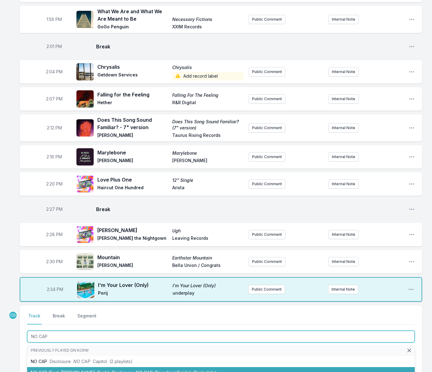
click at [78, 367] on li "NO CAP (Feat. [PERSON_NAME] .Paak) Disclosure NO CAP Disorder / Capitol (6 play…" at bounding box center [221, 372] width 388 height 11
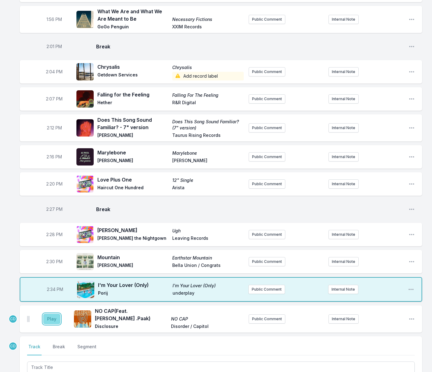
click at [50, 314] on button "Play" at bounding box center [51, 319] width 17 height 10
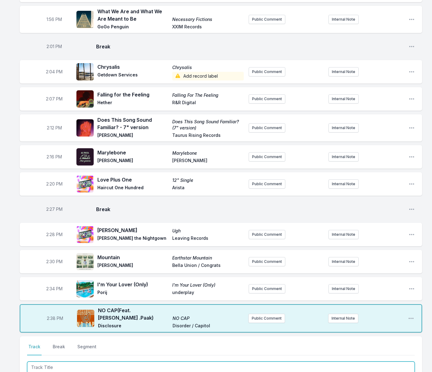
click at [147, 361] on input "Track Title" at bounding box center [221, 367] width 388 height 12
type input "God Gave"
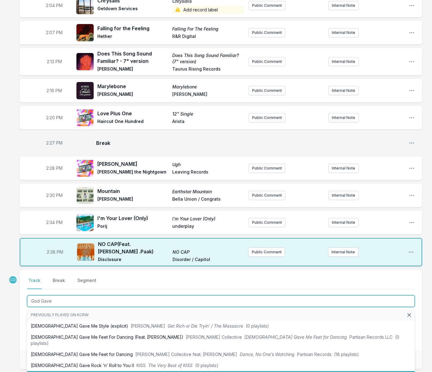
scroll to position [1035, 0]
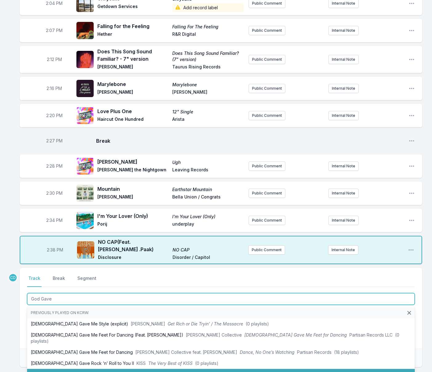
click at [139, 369] on li "[DEMOGRAPHIC_DATA] Gave Me Feet For Dancing (Tasty or Not Remix) (Feat. [PERSON…" at bounding box center [221, 377] width 388 height 17
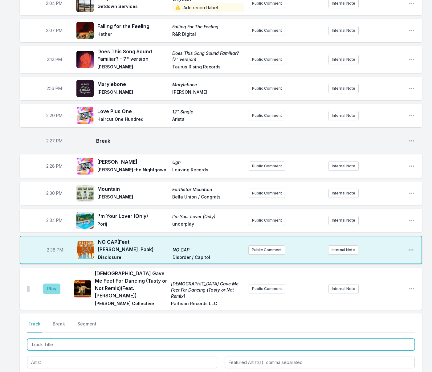
scroll to position [1037, 0]
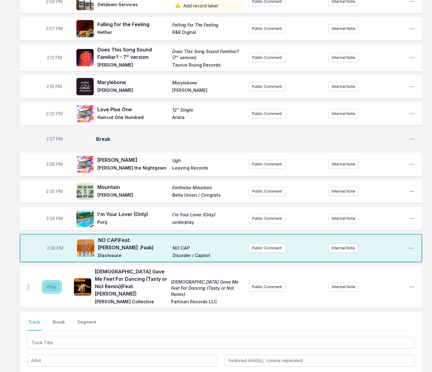
click at [50, 282] on button "Play" at bounding box center [51, 287] width 17 height 10
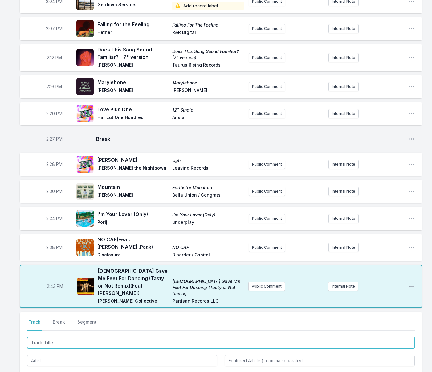
click at [59, 337] on input "Track Title" at bounding box center [221, 343] width 388 height 12
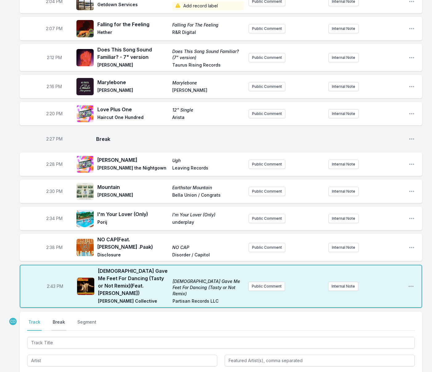
click at [56, 319] on button "Break" at bounding box center [58, 325] width 15 height 12
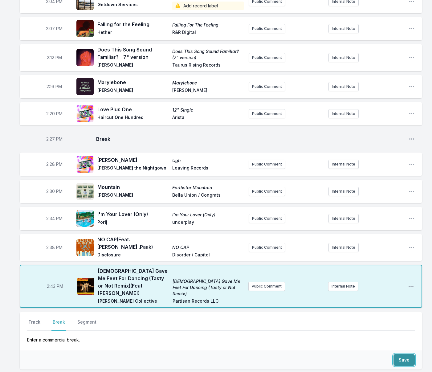
click at [396, 354] on button "Save" at bounding box center [403, 360] width 21 height 12
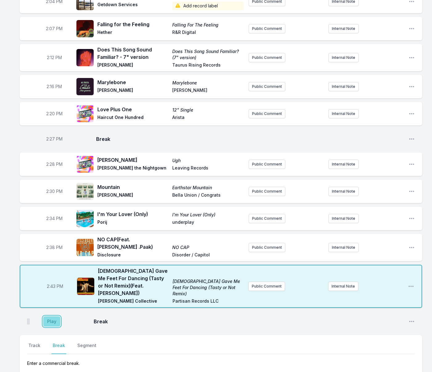
click at [48, 316] on button "Play" at bounding box center [51, 321] width 17 height 10
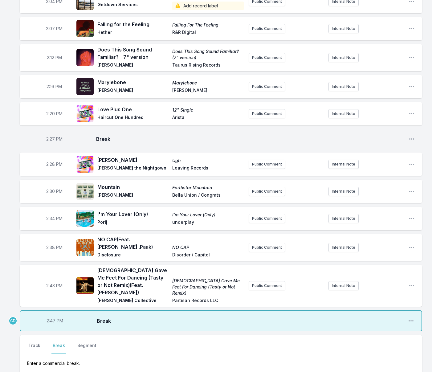
drag, startPoint x: 402, startPoint y: 368, endPoint x: 399, endPoint y: 368, distance: 3.1
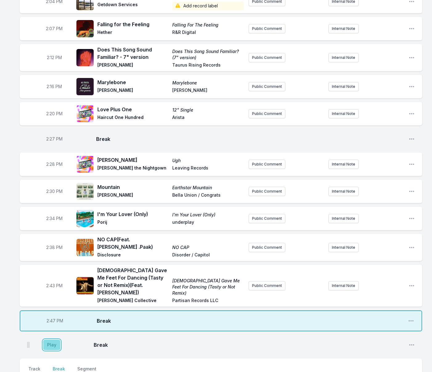
click at [53, 339] on button "Play" at bounding box center [51, 344] width 17 height 10
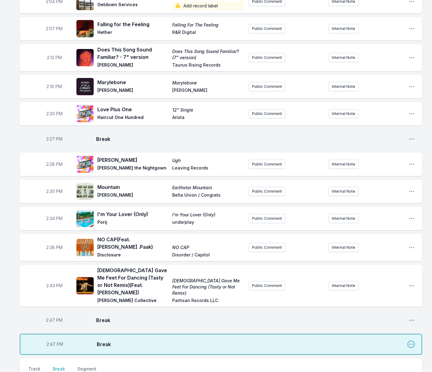
click at [408, 341] on icon "Open playlist item options" at bounding box center [411, 344] width 6 height 6
click at [375, 362] on button "Delete Entry" at bounding box center [379, 367] width 69 height 11
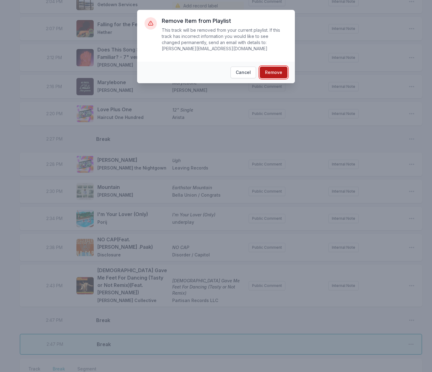
click at [274, 74] on button "Remove" at bounding box center [274, 73] width 28 height 12
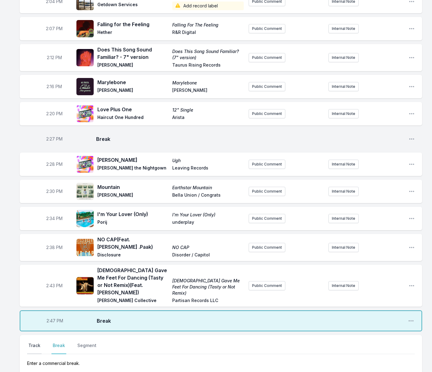
click at [37, 342] on button "Track" at bounding box center [34, 348] width 14 height 12
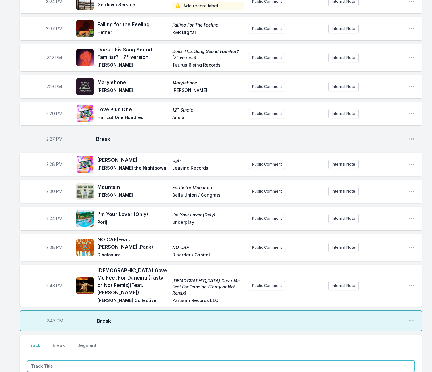
click at [74, 360] on input "Track Title" at bounding box center [221, 366] width 388 height 12
type input "Free"
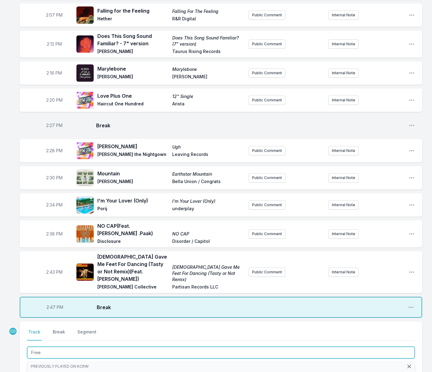
scroll to position [1053, 0]
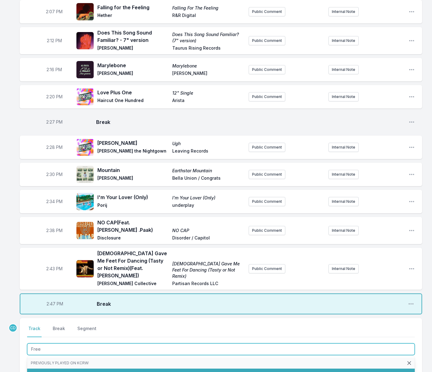
drag, startPoint x: 79, startPoint y: 357, endPoint x: 75, endPoint y: 354, distance: 5.0
click at [79, 368] on li "Free Little Simz Lotus AWAL Recordings (5 playlists)" at bounding box center [221, 373] width 388 height 11
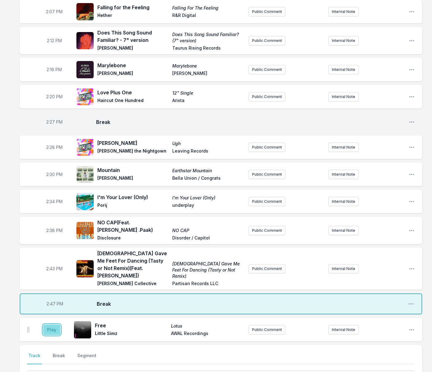
click at [50, 324] on button "Play" at bounding box center [51, 329] width 17 height 10
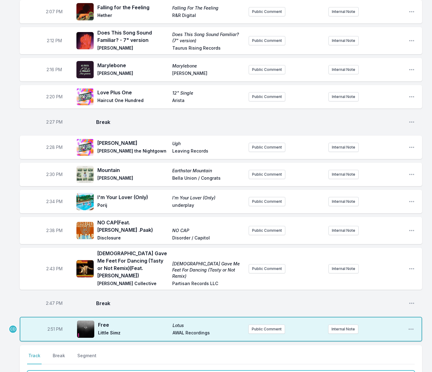
click at [71, 370] on input "Track Title" at bounding box center [221, 376] width 388 height 12
type input "Moon Eyes"
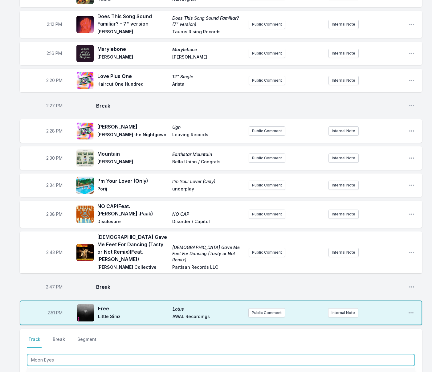
scroll to position [1077, 0]
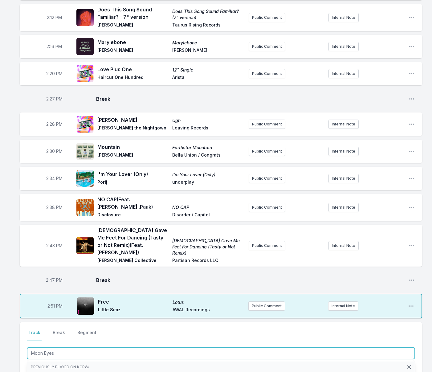
click at [77, 371] on span "Obongjayar" at bounding box center [68, 377] width 24 height 5
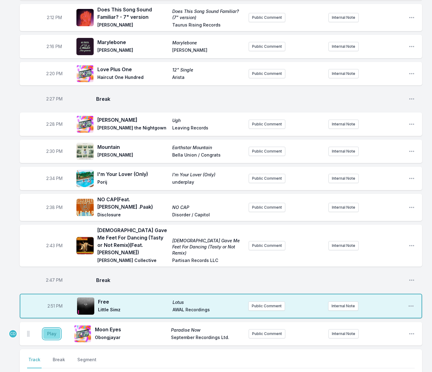
click at [54, 328] on button "Play" at bounding box center [51, 333] width 17 height 10
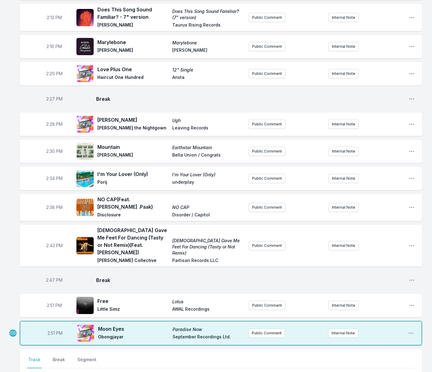
click at [55, 330] on span "2:51 PM" at bounding box center [54, 333] width 15 height 6
click at [52, 327] on input "14:51" at bounding box center [55, 333] width 34 height 12
type input "14:48"
click at [70, 371] on div at bounding box center [221, 379] width 388 height 13
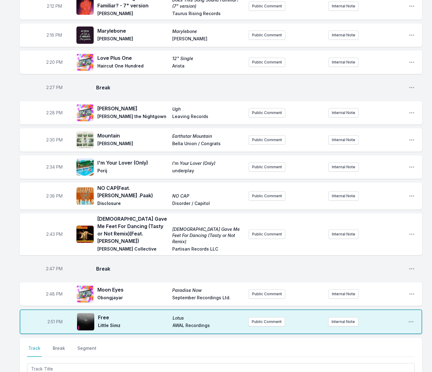
scroll to position [1089, 0]
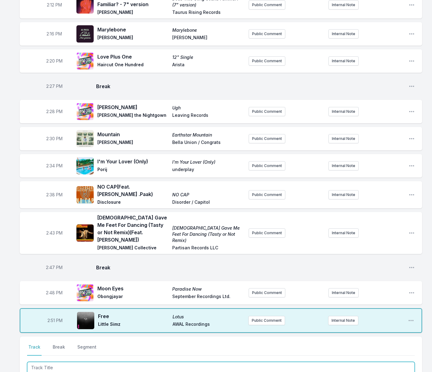
click at [73, 362] on input "Track Title" at bounding box center [221, 368] width 388 height 12
type input "Age of Ascent"
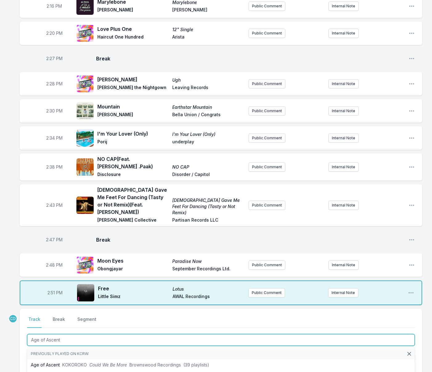
scroll to position [1119, 0]
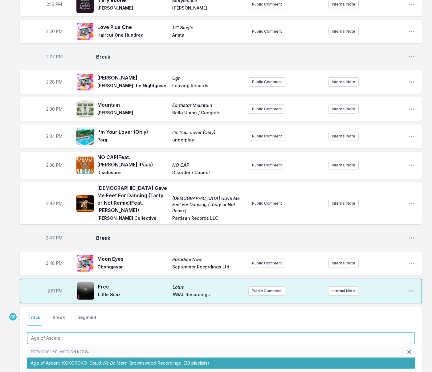
click at [75, 360] on span "KOKOROKO" at bounding box center [74, 362] width 25 height 5
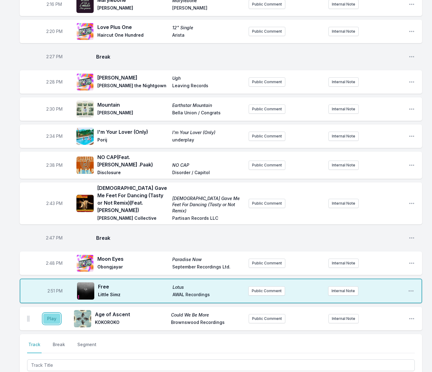
click at [54, 313] on button "Play" at bounding box center [51, 318] width 17 height 10
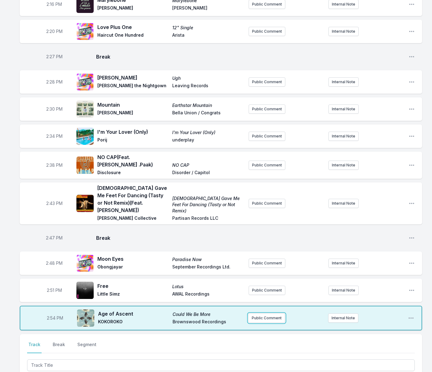
drag, startPoint x: 257, startPoint y: 301, endPoint x: 242, endPoint y: 306, distance: 15.7
click at [257, 313] on button "Public Comment" at bounding box center [266, 317] width 37 height 9
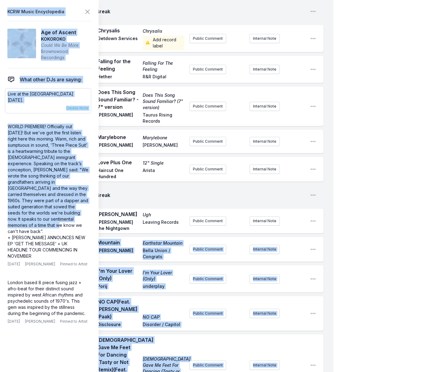
scroll to position [1127, 0]
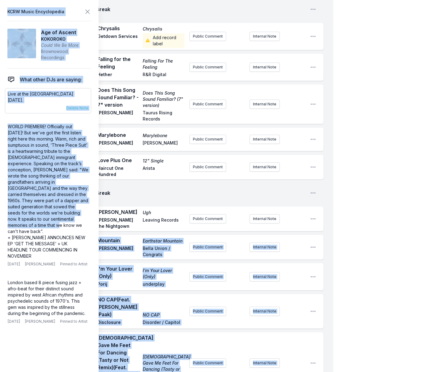
drag, startPoint x: 8, startPoint y: 93, endPoint x: 86, endPoint y: 96, distance: 77.4
click at [86, 96] on p "Live at the [GEOGRAPHIC_DATA] [DATE]." at bounding box center [48, 97] width 81 height 12
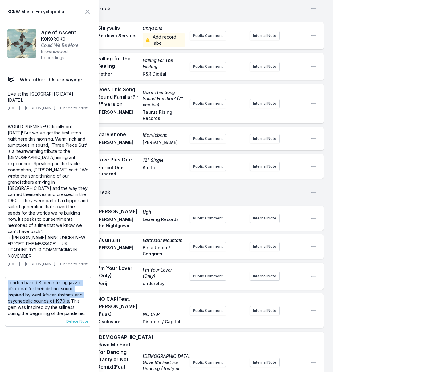
scroll to position [1130, 0]
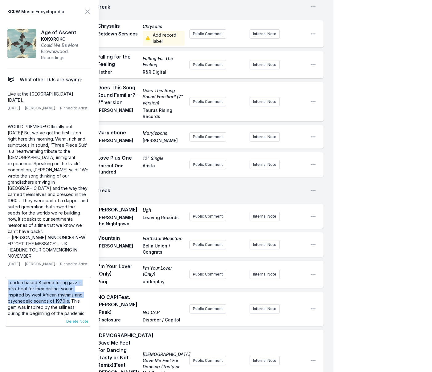
drag, startPoint x: 69, startPoint y: 282, endPoint x: 6, endPoint y: 266, distance: 64.8
click at [6, 277] on div "London based 8 piece fusing jazz + afro-beat for their distinct sound inspired …" at bounding box center [48, 302] width 86 height 50
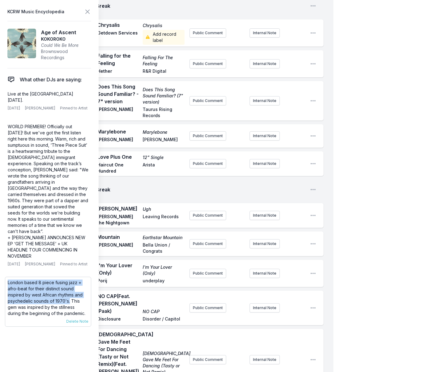
copy p "London based 8 piece fusing jazz + afro-beat for their distinct sound inspired …"
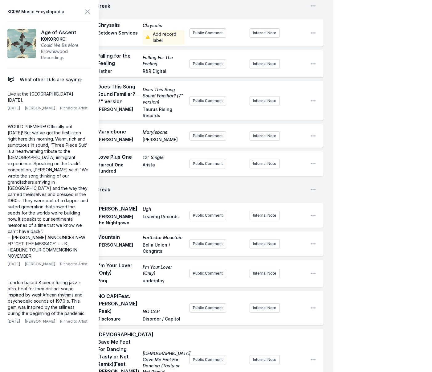
click at [202, 339] on div "2:43 PM God Gave Me Feet For Dancing (Tasty or Not Remix) (Feat. [PERSON_NAME])…" at bounding box center [172, 360] width 304 height 62
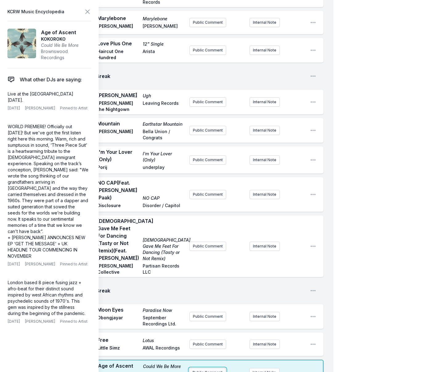
scroll to position [1244, 0]
click at [203, 367] on button "Public Comment" at bounding box center [207, 371] width 37 height 9
click at [195, 339] on span "London based 8 piece fusing jazz + afro-beat for their distinct sound inspired …" at bounding box center [217, 366] width 48 height 55
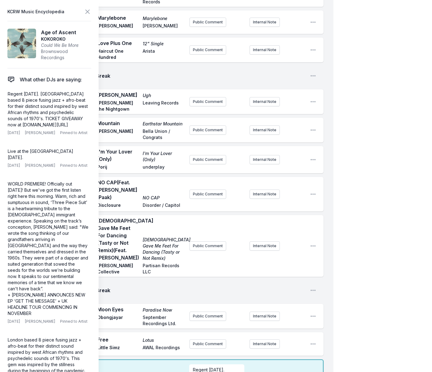
checkbox input "true"
drag, startPoint x: 86, startPoint y: 11, endPoint x: 90, endPoint y: 38, distance: 26.9
click at [86, 11] on icon at bounding box center [87, 11] width 7 height 7
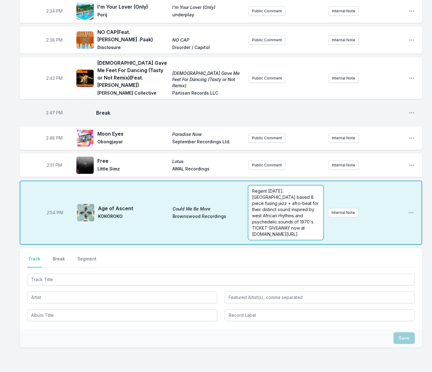
click at [253, 188] on span "Regent [DATE]. [GEOGRAPHIC_DATA] based 8 piece fusing jazz + afro-beat for thei…" at bounding box center [286, 212] width 68 height 48
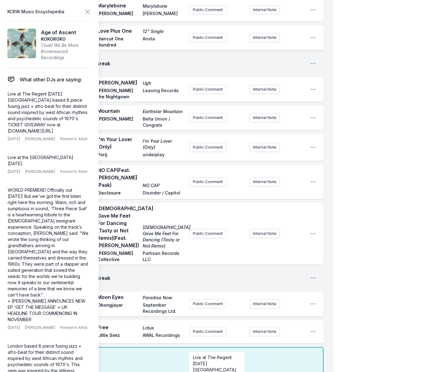
scroll to position [1258, 0]
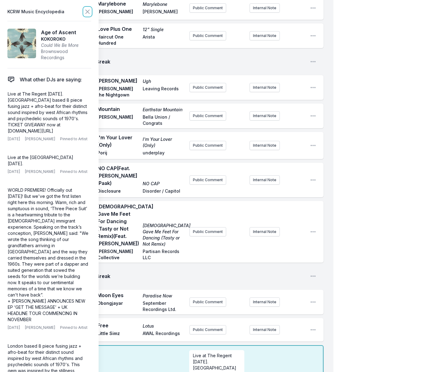
click at [87, 10] on icon at bounding box center [87, 11] width 7 height 7
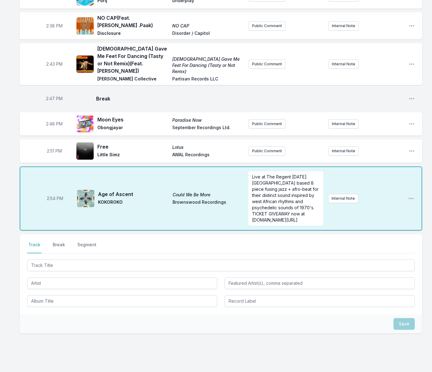
scroll to position [1258, 0]
click at [267, 147] on button "Public Comment" at bounding box center [267, 151] width 37 height 9
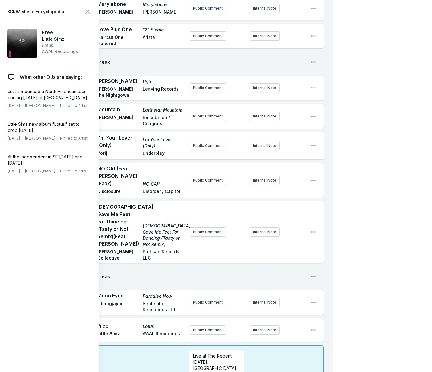
drag, startPoint x: 34, startPoint y: 103, endPoint x: 4, endPoint y: 92, distance: 32.0
click at [5, 92] on div "Just announced a North American tour ending [DATE] at [GEOGRAPHIC_DATA] [DATE] …" at bounding box center [48, 98] width 86 height 25
copy p "Just announced a North American tour ending [DATE] at [GEOGRAPHIC_DATA]"
click at [201, 325] on button "Public Comment" at bounding box center [207, 329] width 37 height 9
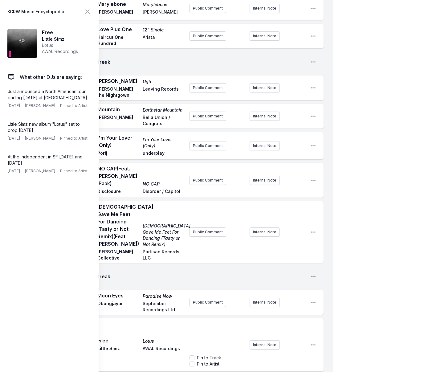
click at [199, 325] on p "﻿" at bounding box center [217, 328] width 48 height 6
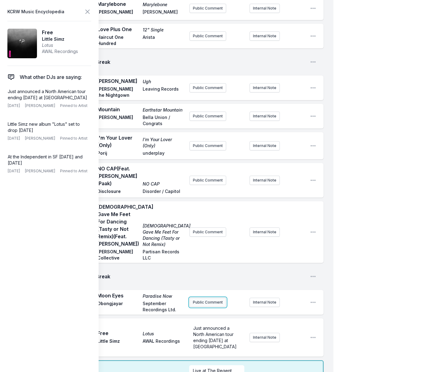
click at [197, 298] on button "Public Comment" at bounding box center [207, 302] width 37 height 9
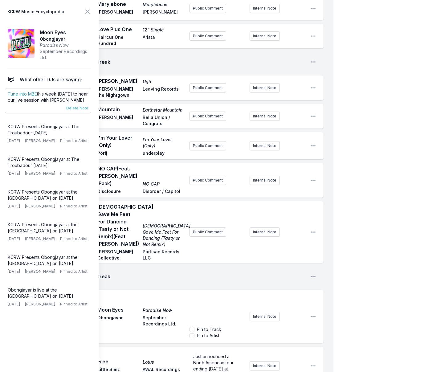
click at [67, 103] on p "Tune into MBE this week [DATE] to hear our live session with [PERSON_NAME]" at bounding box center [48, 97] width 81 height 12
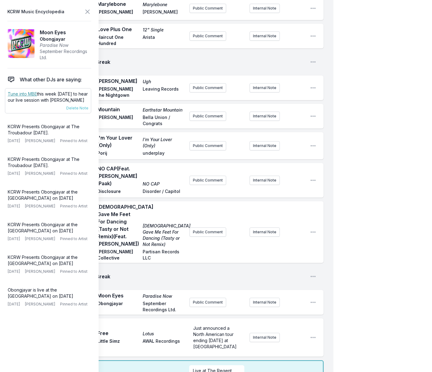
drag, startPoint x: 33, startPoint y: 106, endPoint x: 7, endPoint y: 94, distance: 28.7
click at [7, 94] on div "Tune into MBE this week [DATE] to hear our live session with [PERSON_NAME] [DAT…" at bounding box center [48, 100] width 86 height 25
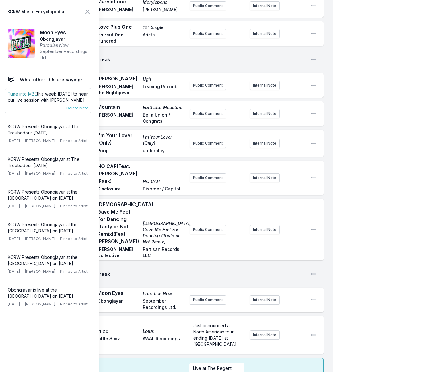
copy p "Tune into MBE this week [DATE] to hear our live session with [PERSON_NAME]"
click at [212, 295] on button "Public Comment" at bounding box center [207, 299] width 37 height 9
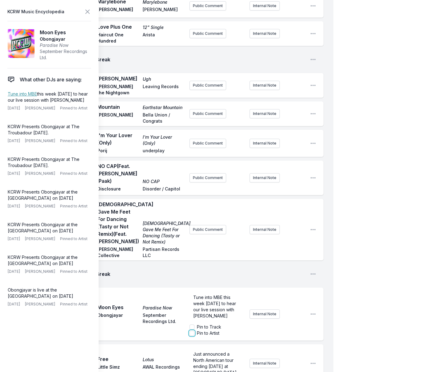
drag, startPoint x: 193, startPoint y: 293, endPoint x: 192, endPoint y: 243, distance: 49.9
click at [192, 331] on input "Pin to Artist" at bounding box center [191, 333] width 5 height 5
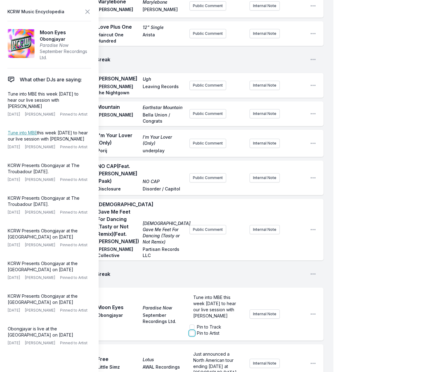
checkbox input "true"
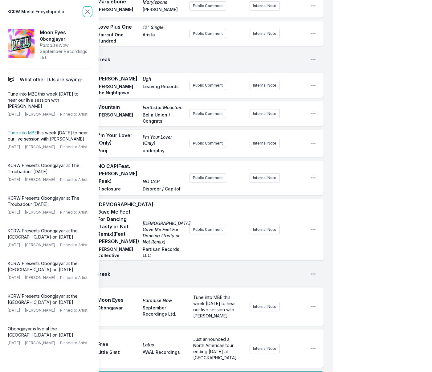
click at [88, 11] on icon at bounding box center [88, 12] width 4 height 4
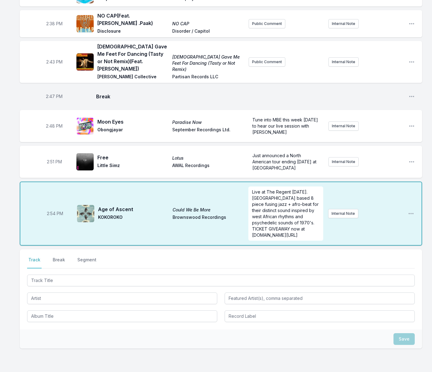
click at [58, 257] on button "Break" at bounding box center [58, 263] width 15 height 12
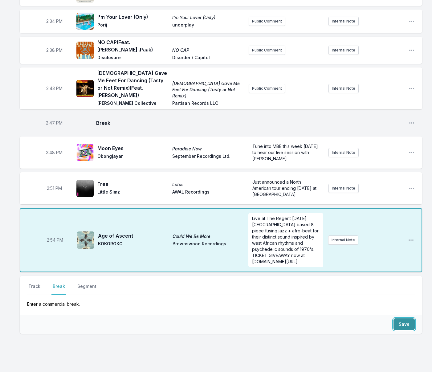
click at [399, 318] on button "Save" at bounding box center [403, 324] width 21 height 12
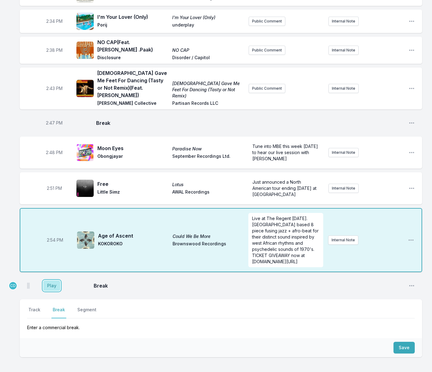
drag, startPoint x: 49, startPoint y: 266, endPoint x: 95, endPoint y: 270, distance: 46.1
click at [49, 280] on button "Play" at bounding box center [51, 285] width 17 height 10
